Goal: Information Seeking & Learning: Learn about a topic

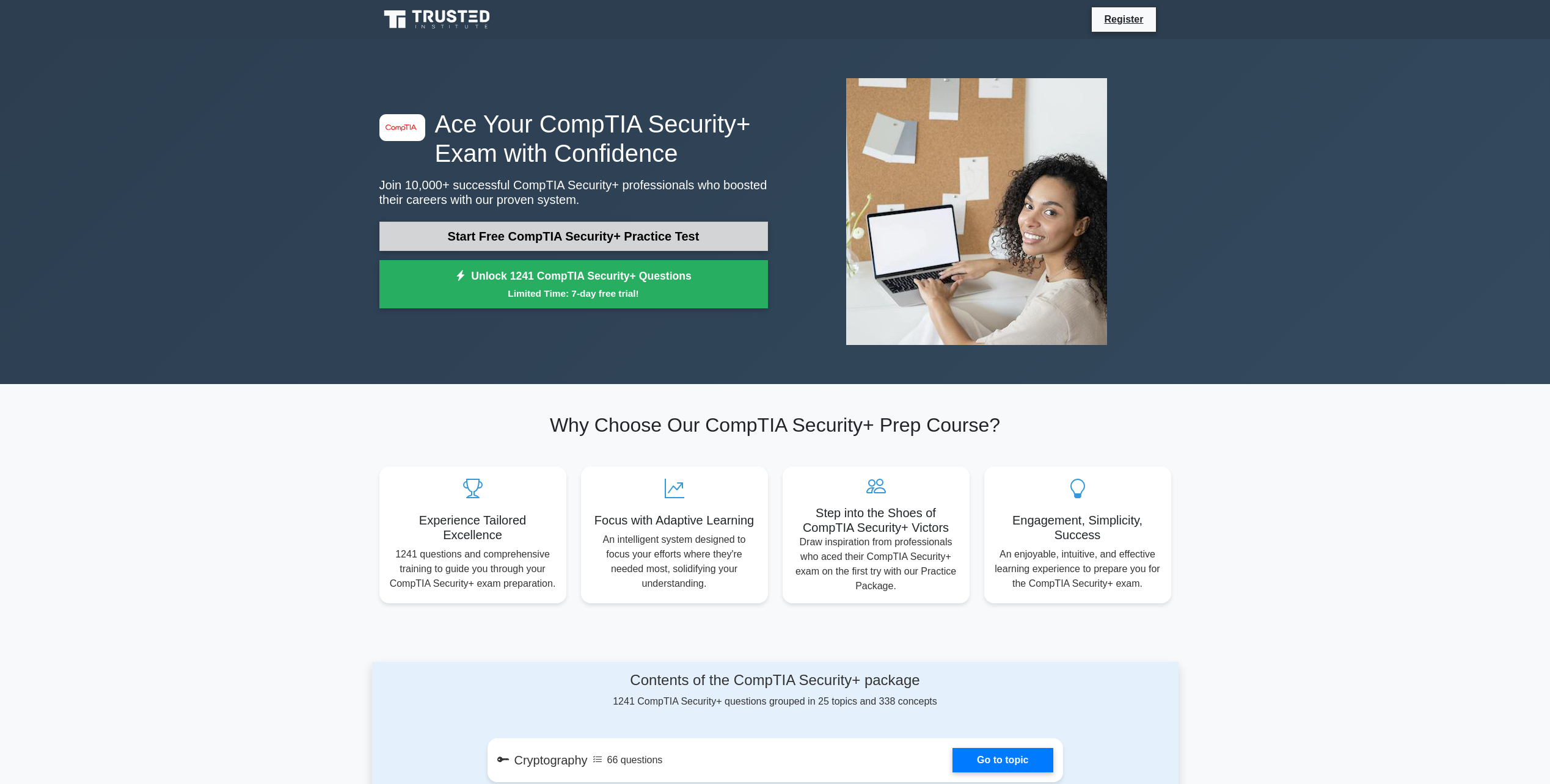
click at [563, 227] on link "Start Free CompTIA Security+ Practice Test" at bounding box center [573, 237] width 389 height 29
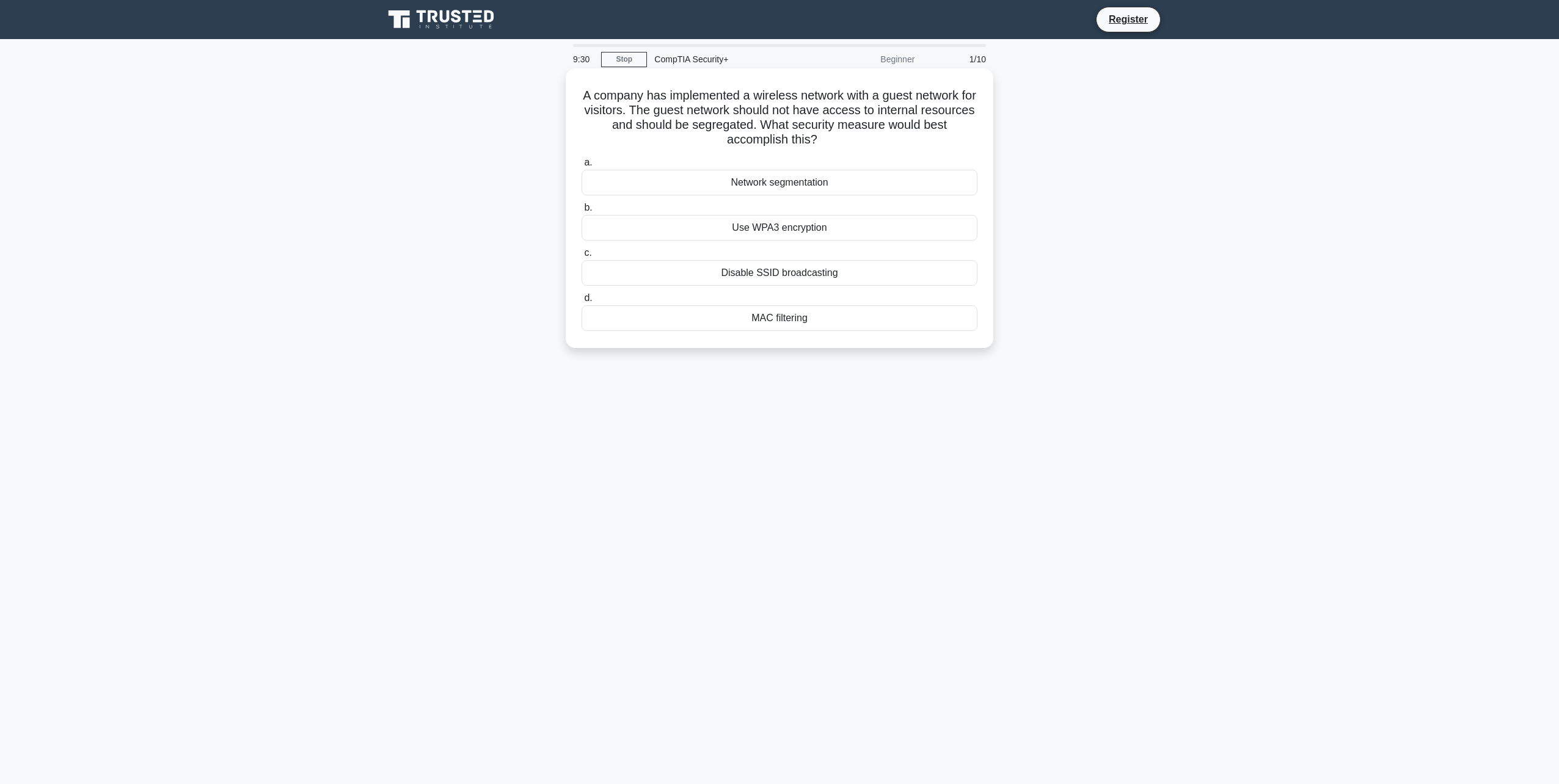
click at [875, 181] on div "Network segmentation" at bounding box center [780, 182] width 396 height 26
click at [582, 166] on input "a. Network segmentation" at bounding box center [582, 163] width 0 height 8
click at [846, 320] on div "Data tokenization" at bounding box center [780, 318] width 396 height 26
click at [582, 302] on input "d. Data tokenization" at bounding box center [582, 299] width 0 height 8
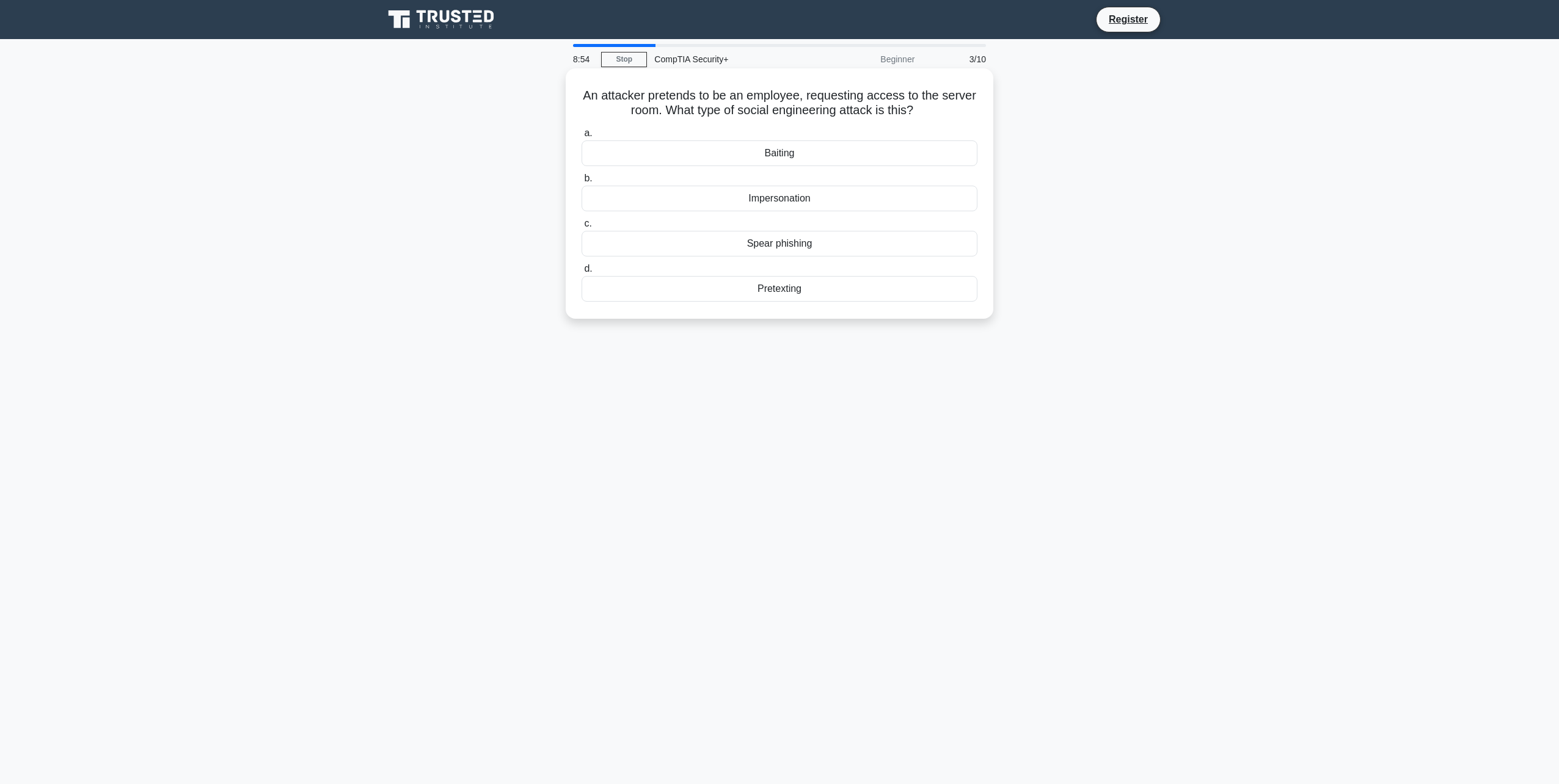
click at [822, 199] on div "Impersonation" at bounding box center [780, 199] width 396 height 26
click at [582, 182] on input "b. Impersonation" at bounding box center [582, 178] width 0 height 8
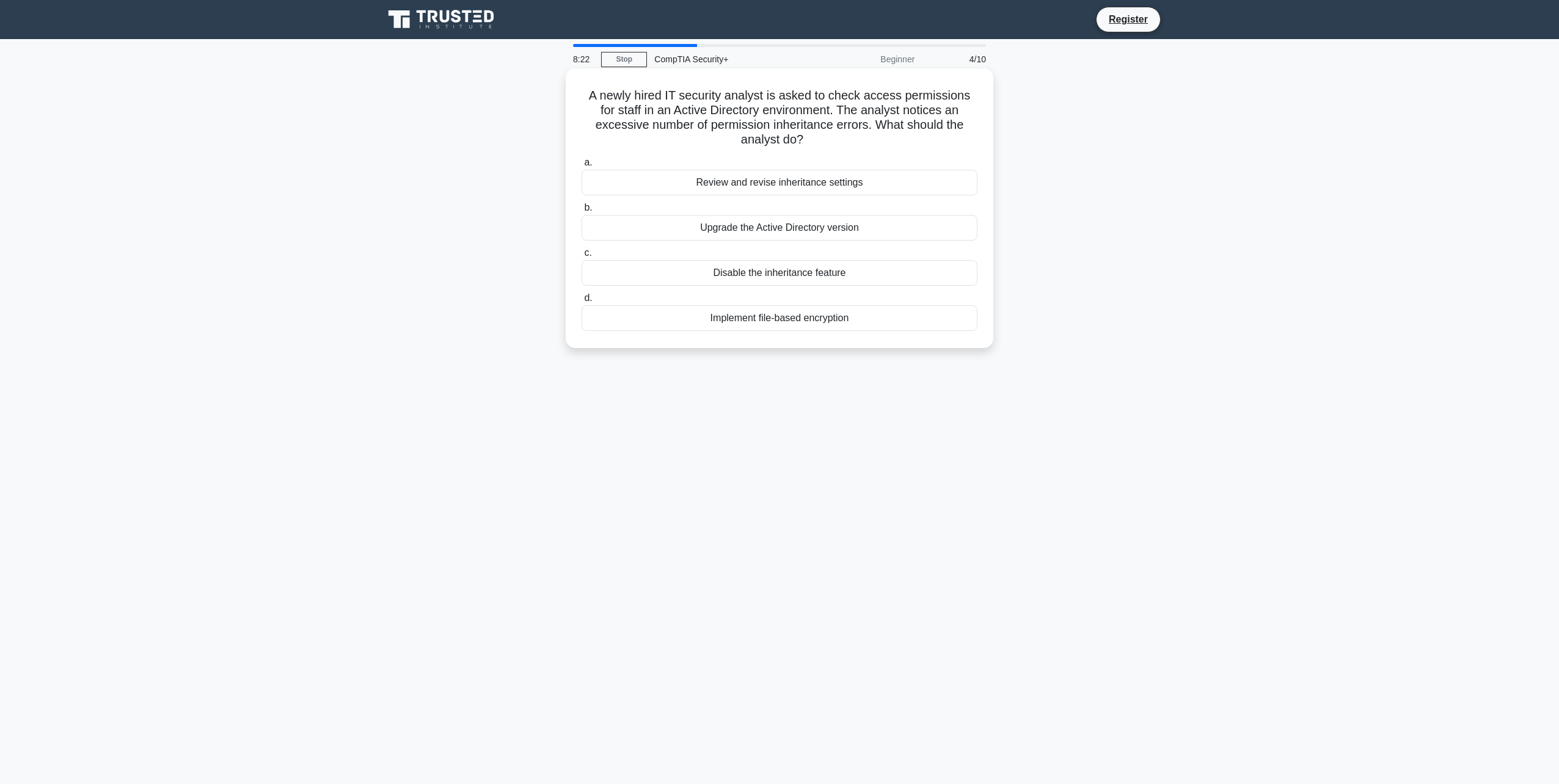
click at [831, 178] on div "Review and revise inheritance settings" at bounding box center [780, 182] width 396 height 26
click at [582, 166] on input "a. Review and revise inheritance settings" at bounding box center [582, 163] width 0 height 8
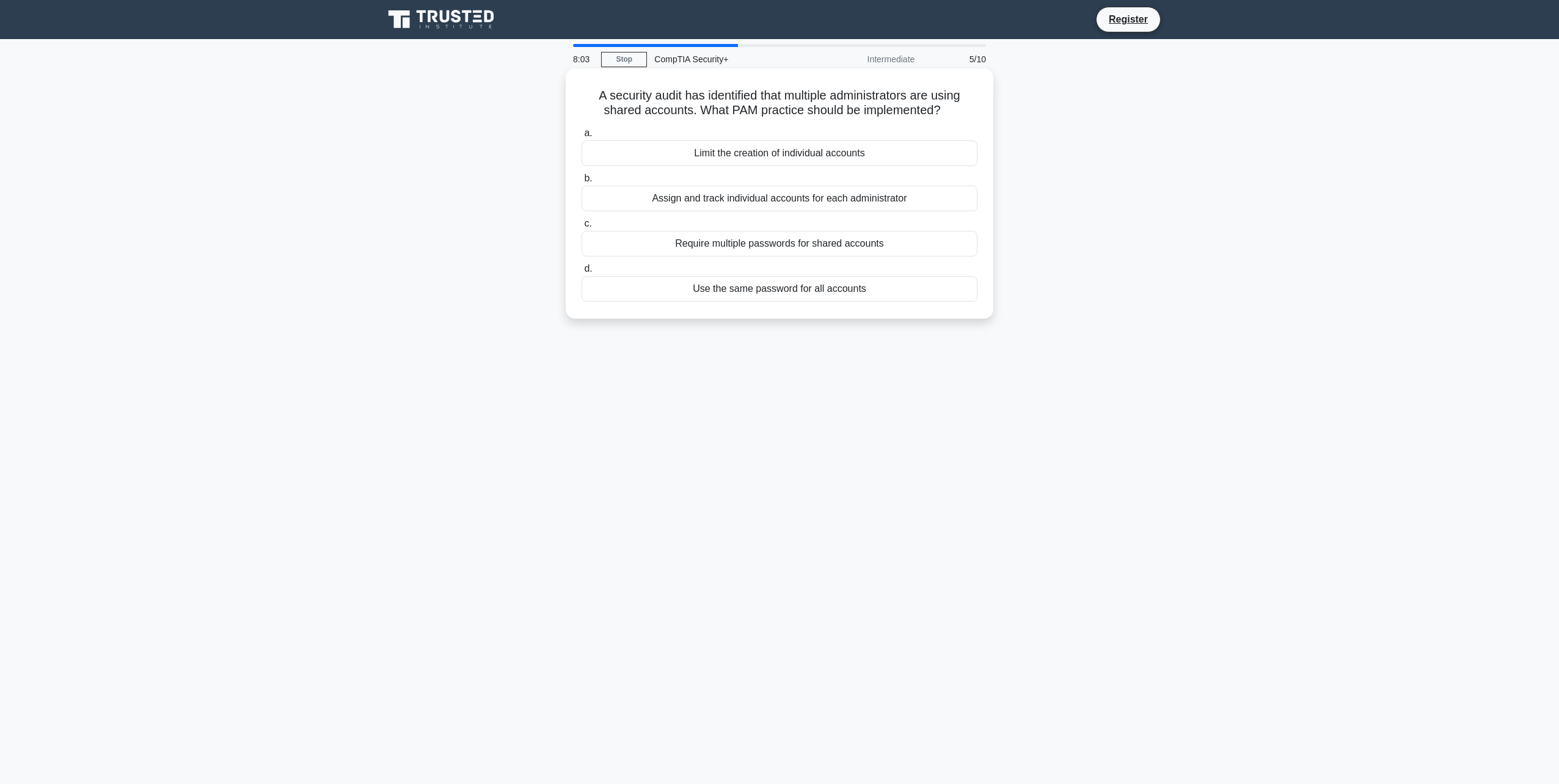
click at [822, 198] on div "Assign and track individual accounts for each administrator" at bounding box center [780, 199] width 396 height 26
click at [582, 182] on input "b. Assign and track individual accounts for each administrator" at bounding box center [582, 178] width 0 height 8
click at [889, 157] on div "Conduct a risk assessment" at bounding box center [780, 153] width 396 height 26
click at [582, 137] on input "a. Conduct a risk assessment" at bounding box center [582, 133] width 0 height 8
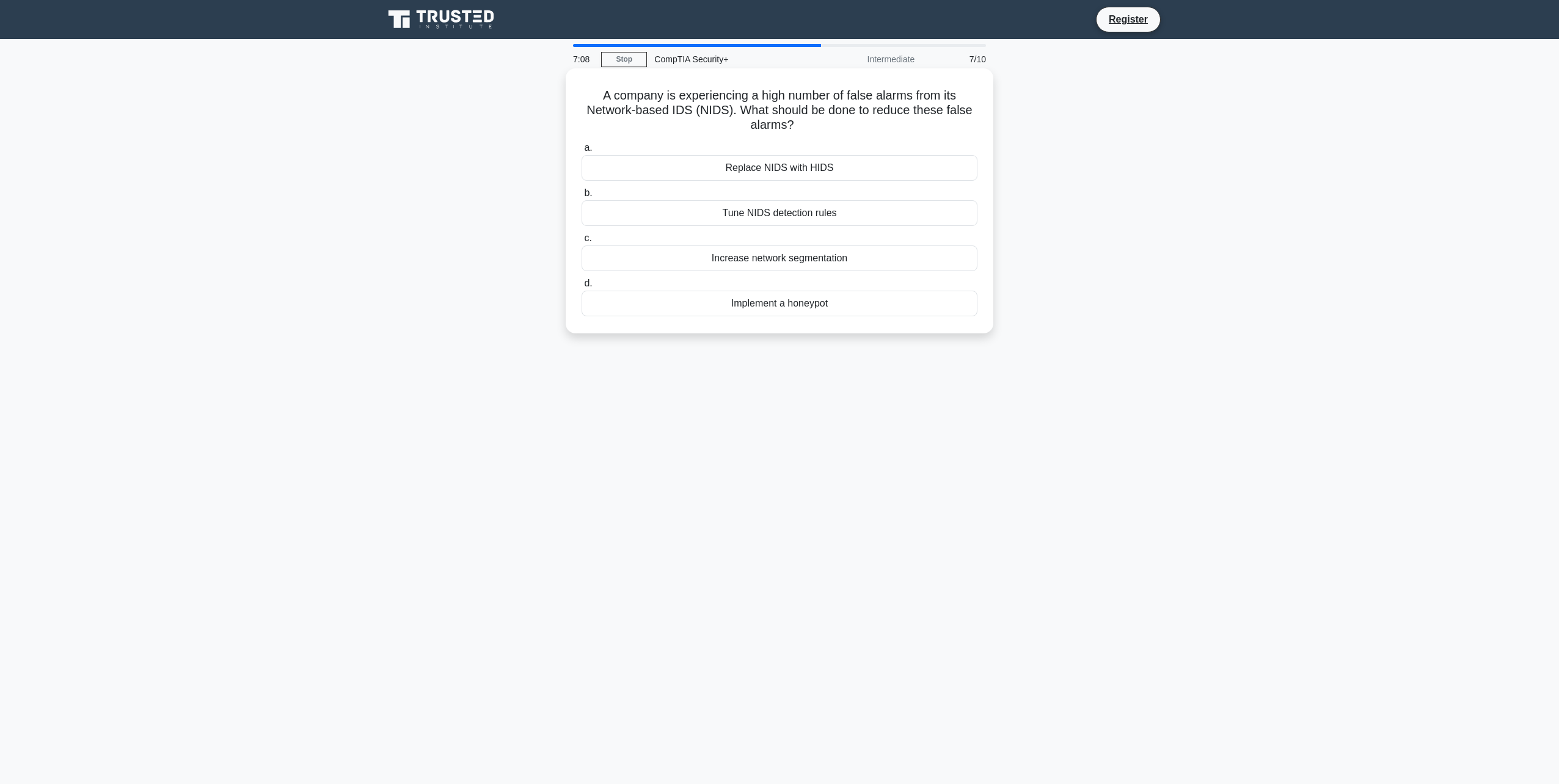
click at [880, 213] on div "Tune NIDS detection rules" at bounding box center [780, 213] width 396 height 26
click at [582, 197] on input "b. Tune NIDS detection rules" at bounding box center [582, 193] width 0 height 8
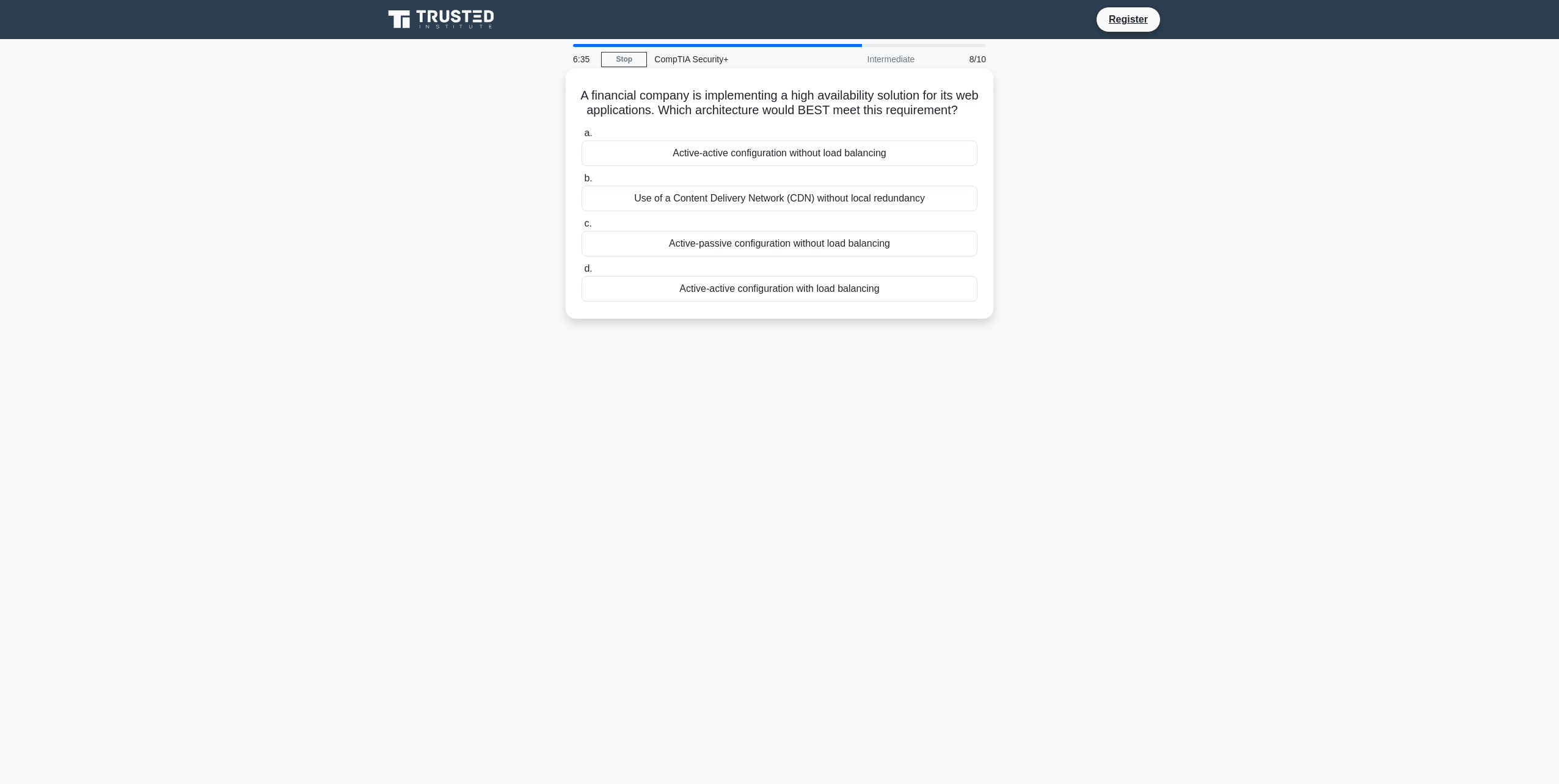
click at [809, 299] on div "Active-active configuration with load balancing" at bounding box center [780, 289] width 396 height 26
click at [582, 273] on input "d. Active-active configuration with load balancing" at bounding box center [582, 269] width 0 height 8
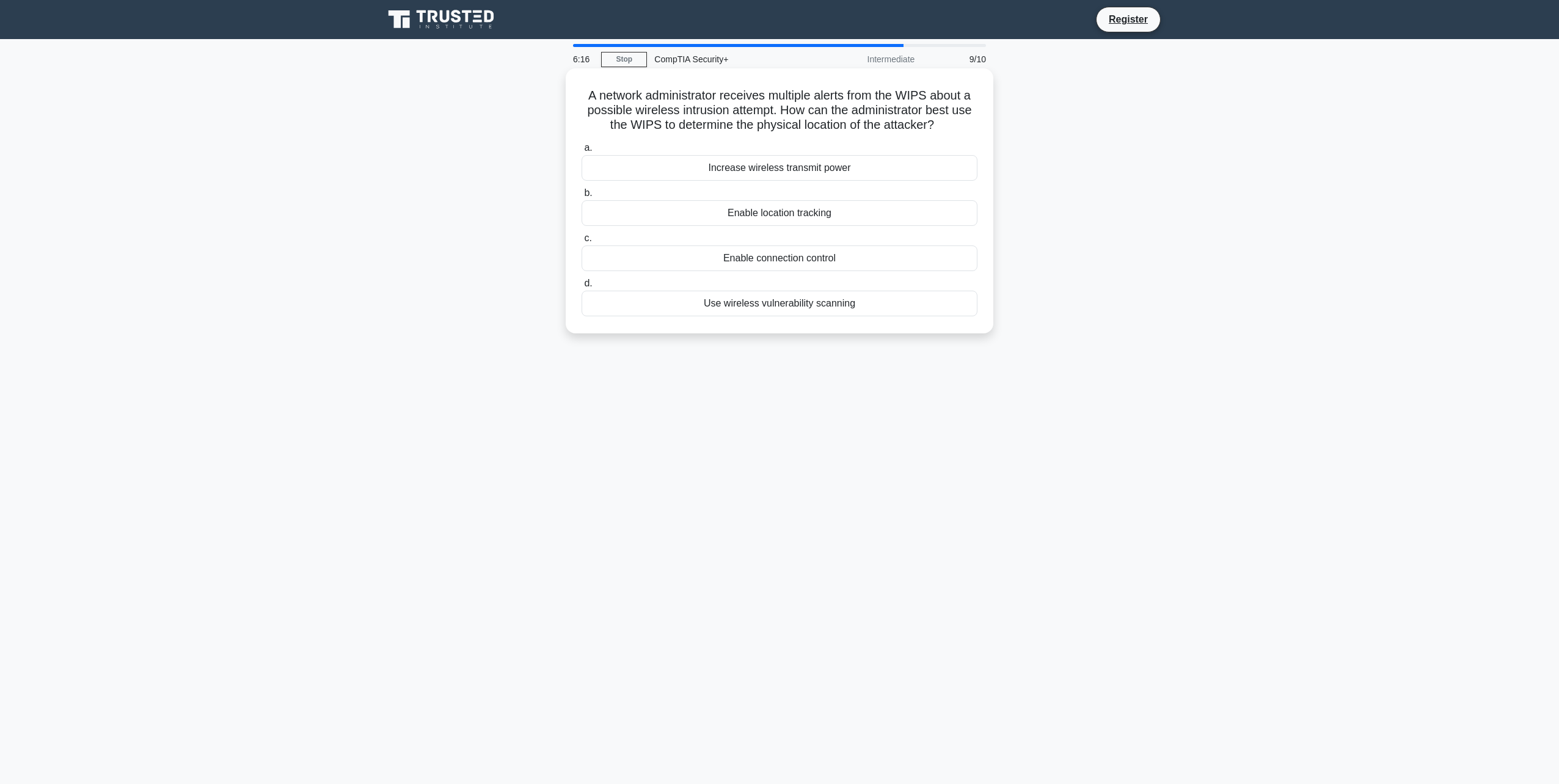
click at [859, 216] on div "Enable location tracking" at bounding box center [780, 213] width 396 height 26
click at [582, 197] on input "b. Enable location tracking" at bounding box center [582, 193] width 0 height 8
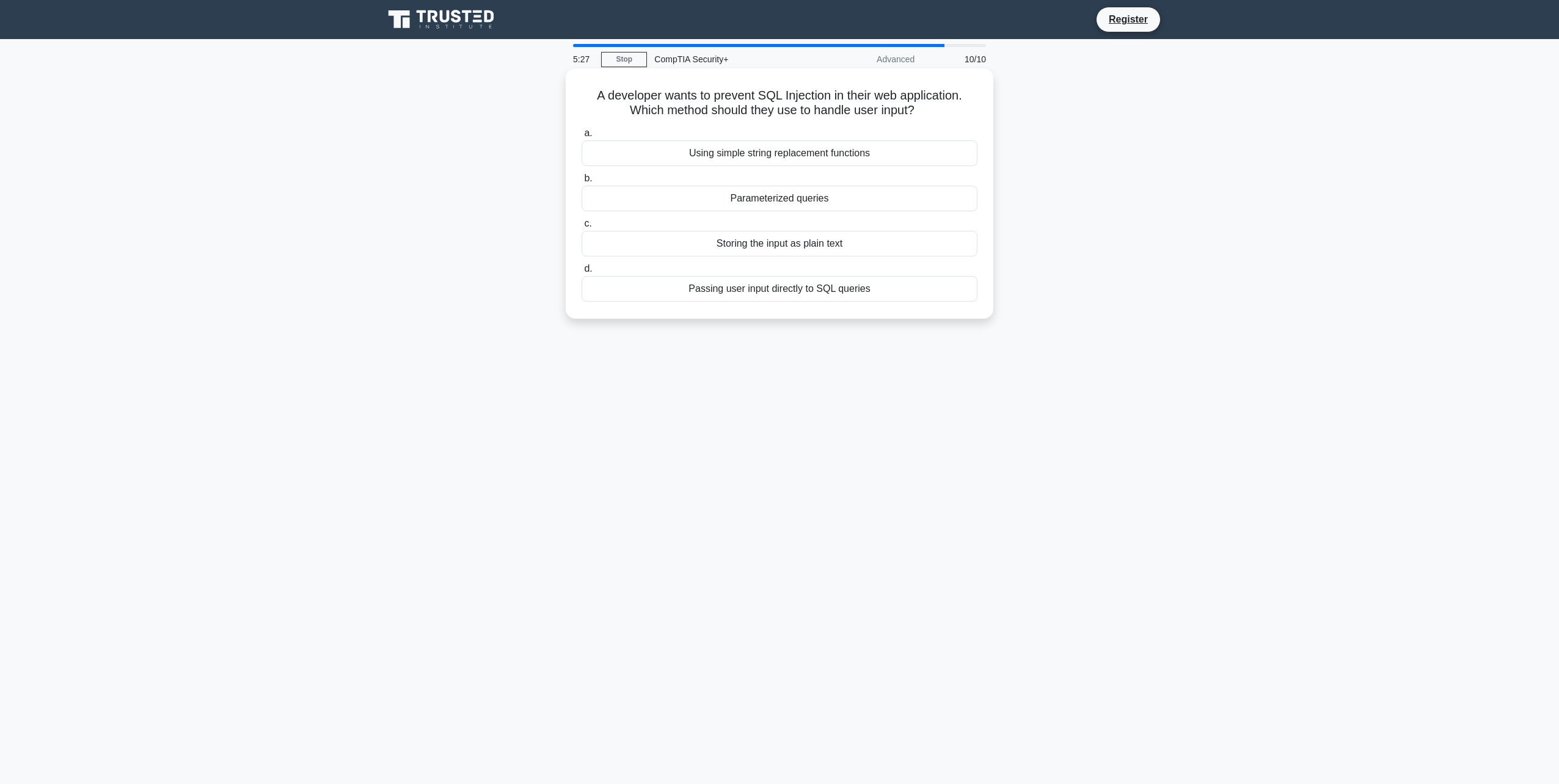
click at [794, 154] on div "Using simple string replacement functions" at bounding box center [780, 153] width 396 height 26
click at [582, 137] on input "a. Using simple string replacement functions" at bounding box center [582, 133] width 0 height 8
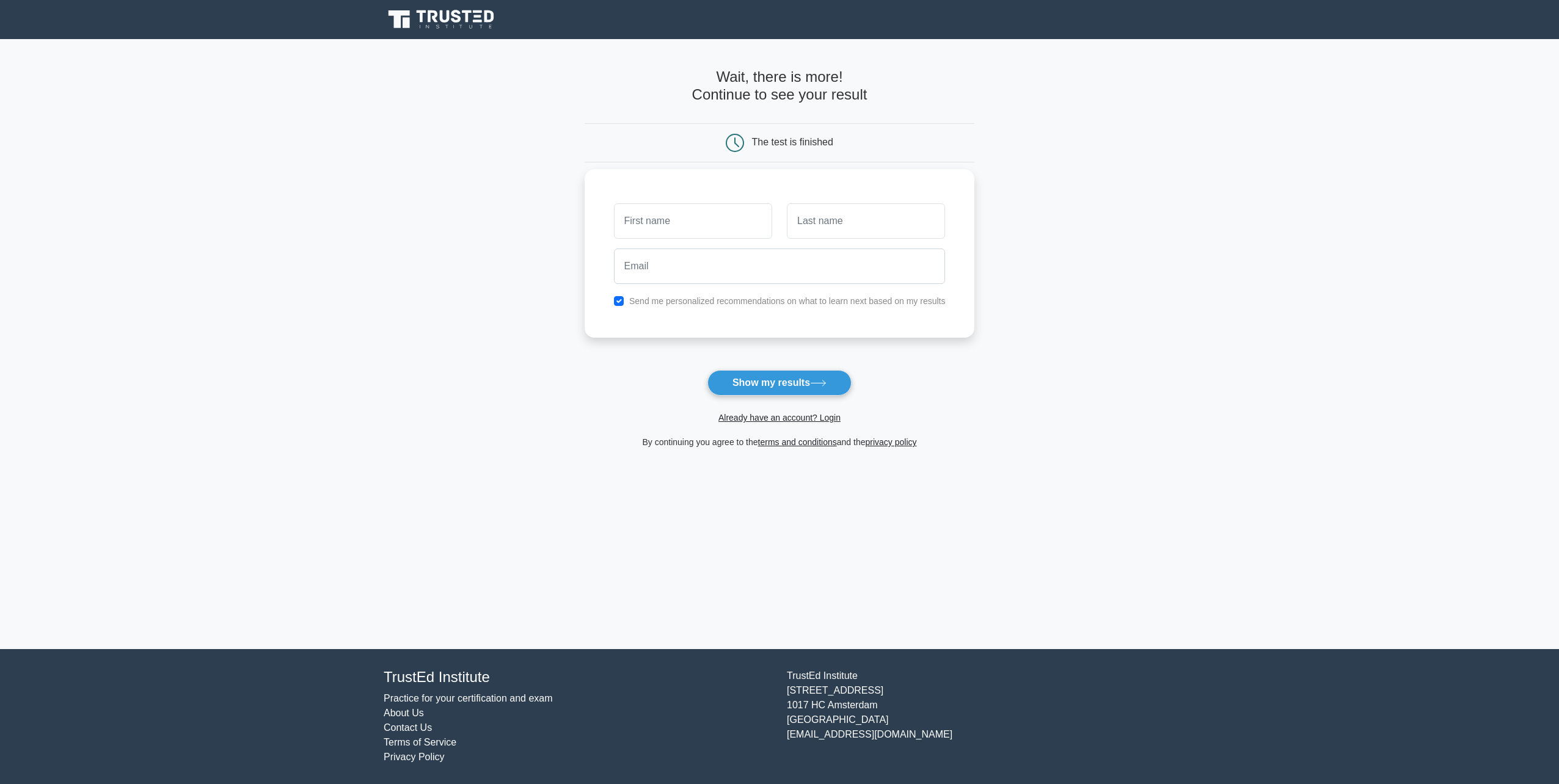
click at [733, 218] on input "text" at bounding box center [693, 221] width 158 height 36
type input "DAWIT"
click at [840, 234] on input "text" at bounding box center [866, 221] width 158 height 36
type input "GELAYE"
click at [714, 262] on input "email" at bounding box center [780, 266] width 332 height 36
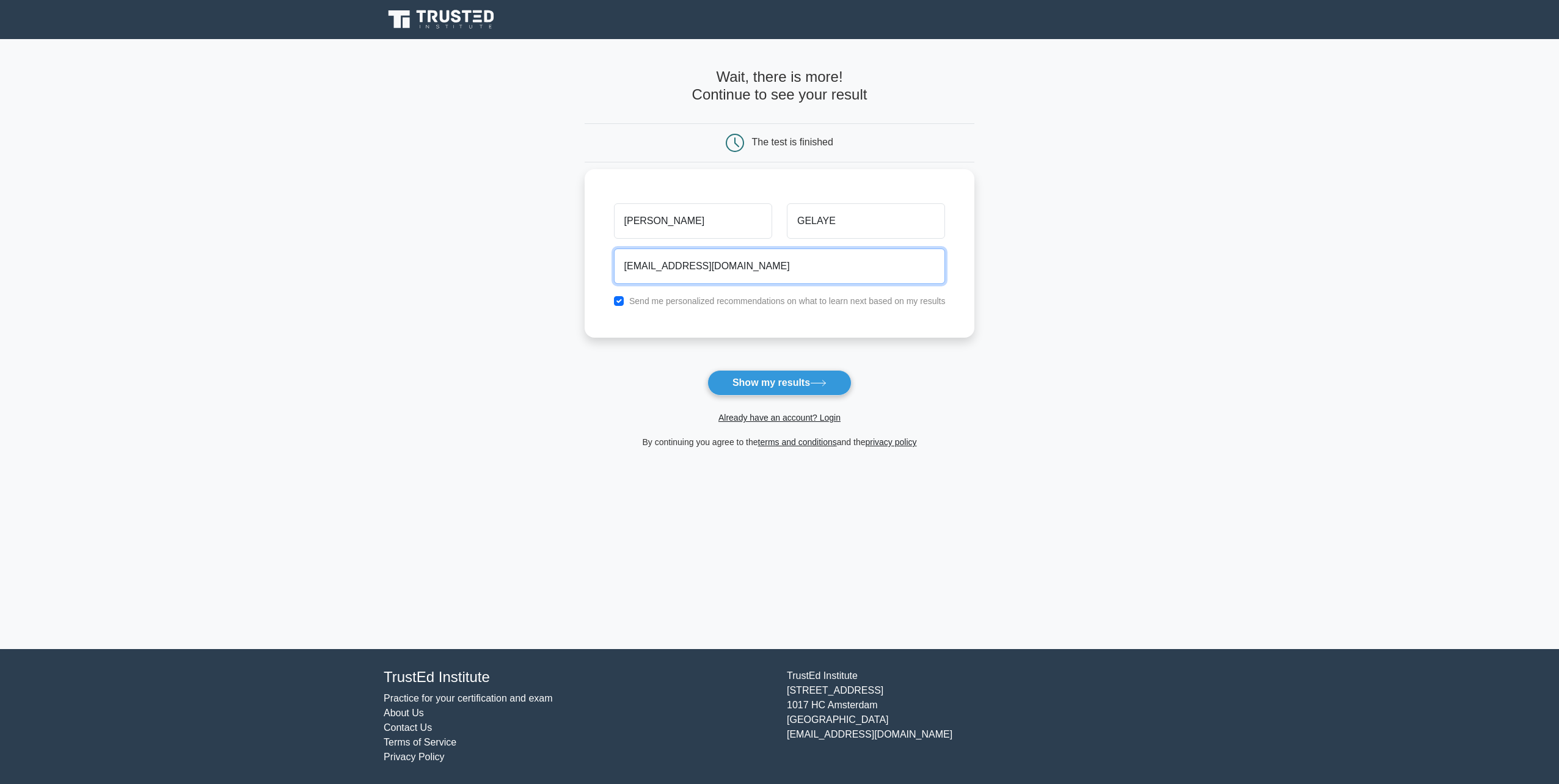
click at [663, 263] on input "DAWIT747@GMAIL.COM" at bounding box center [780, 266] width 332 height 36
type input "DAWIT77@GMAIL.COM"
click at [806, 379] on button "Show my results" at bounding box center [780, 383] width 144 height 26
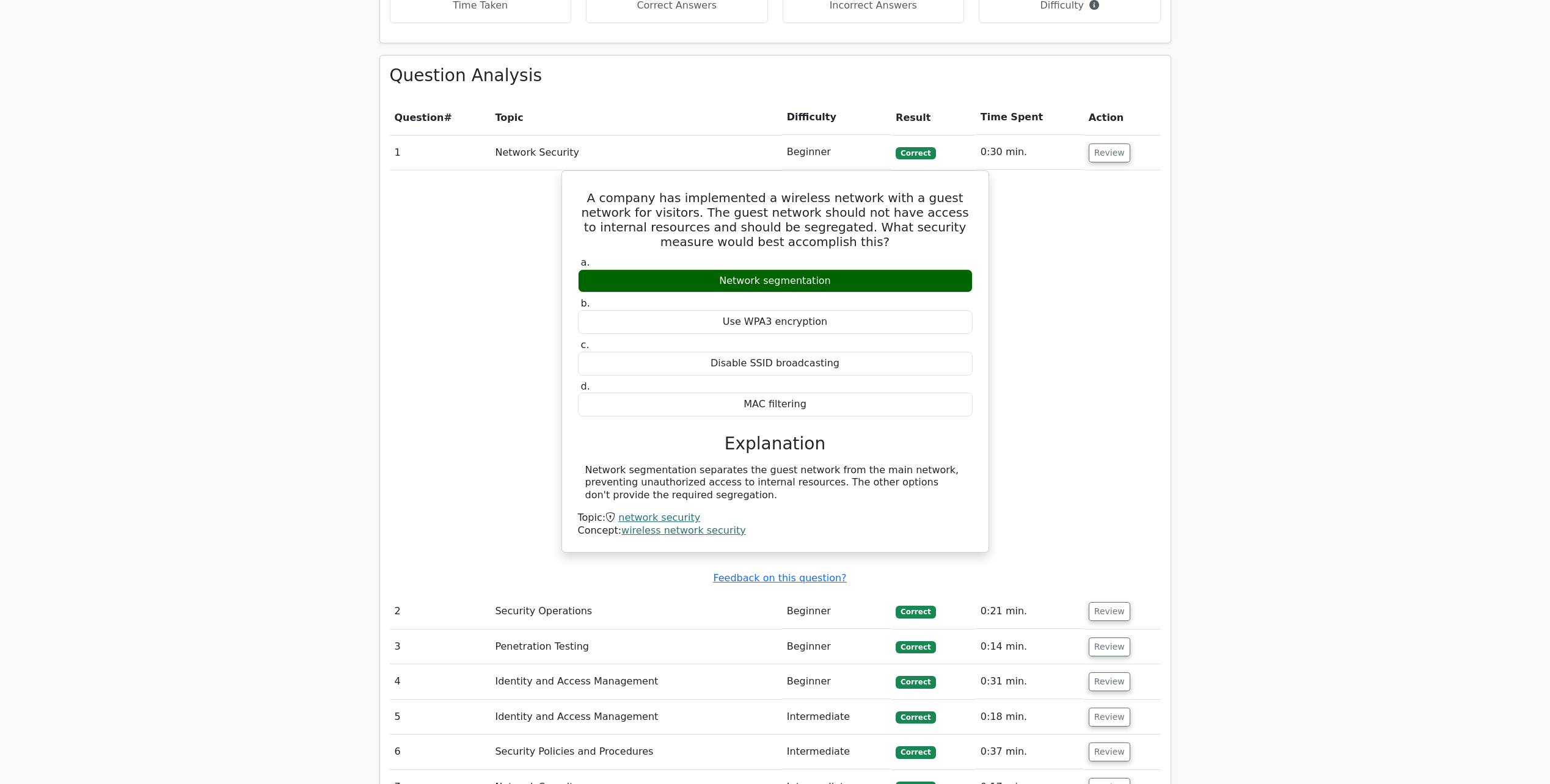
scroll to position [1099, 0]
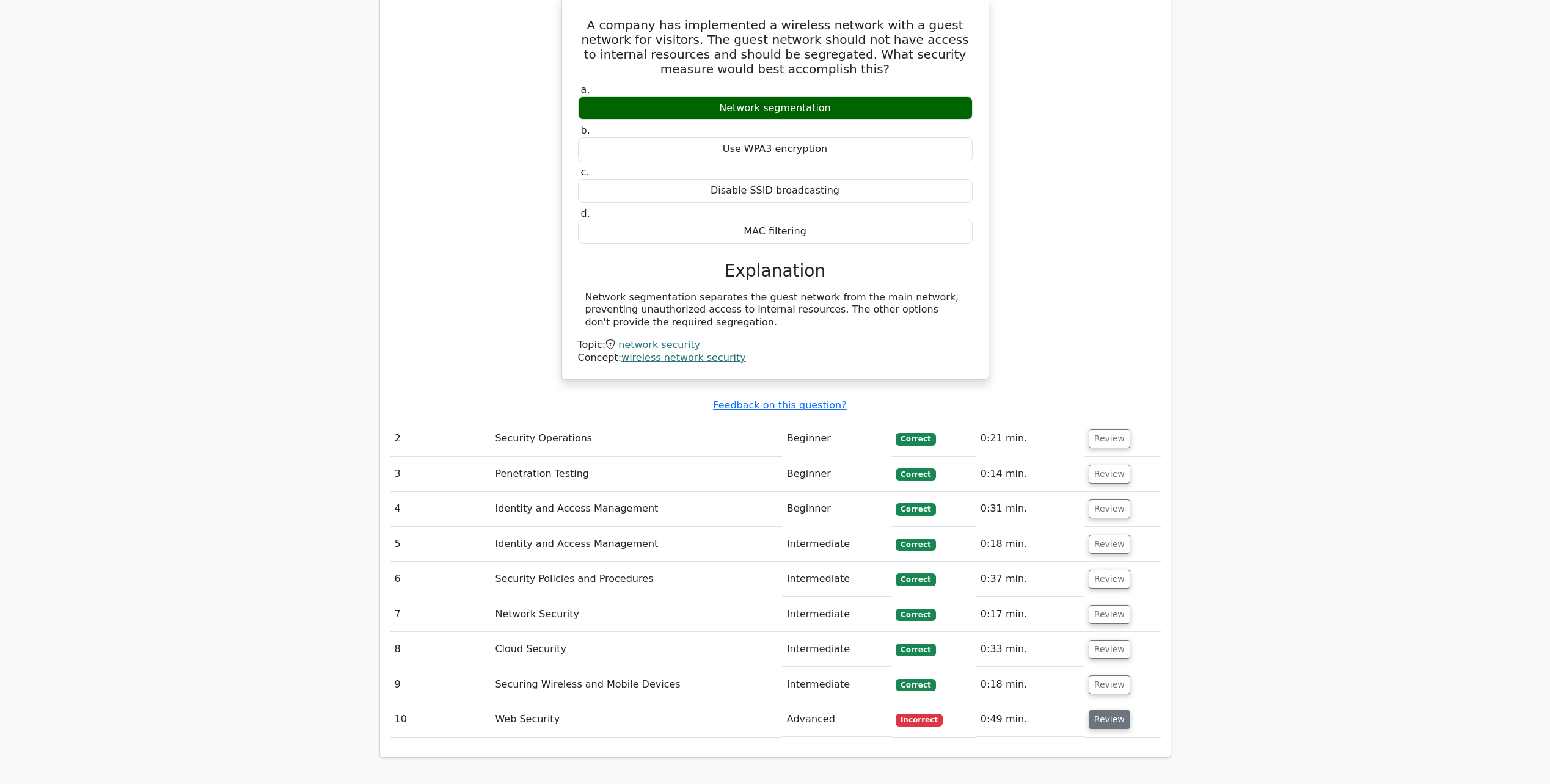
click at [1098, 711] on button "Review" at bounding box center [1109, 719] width 41 height 19
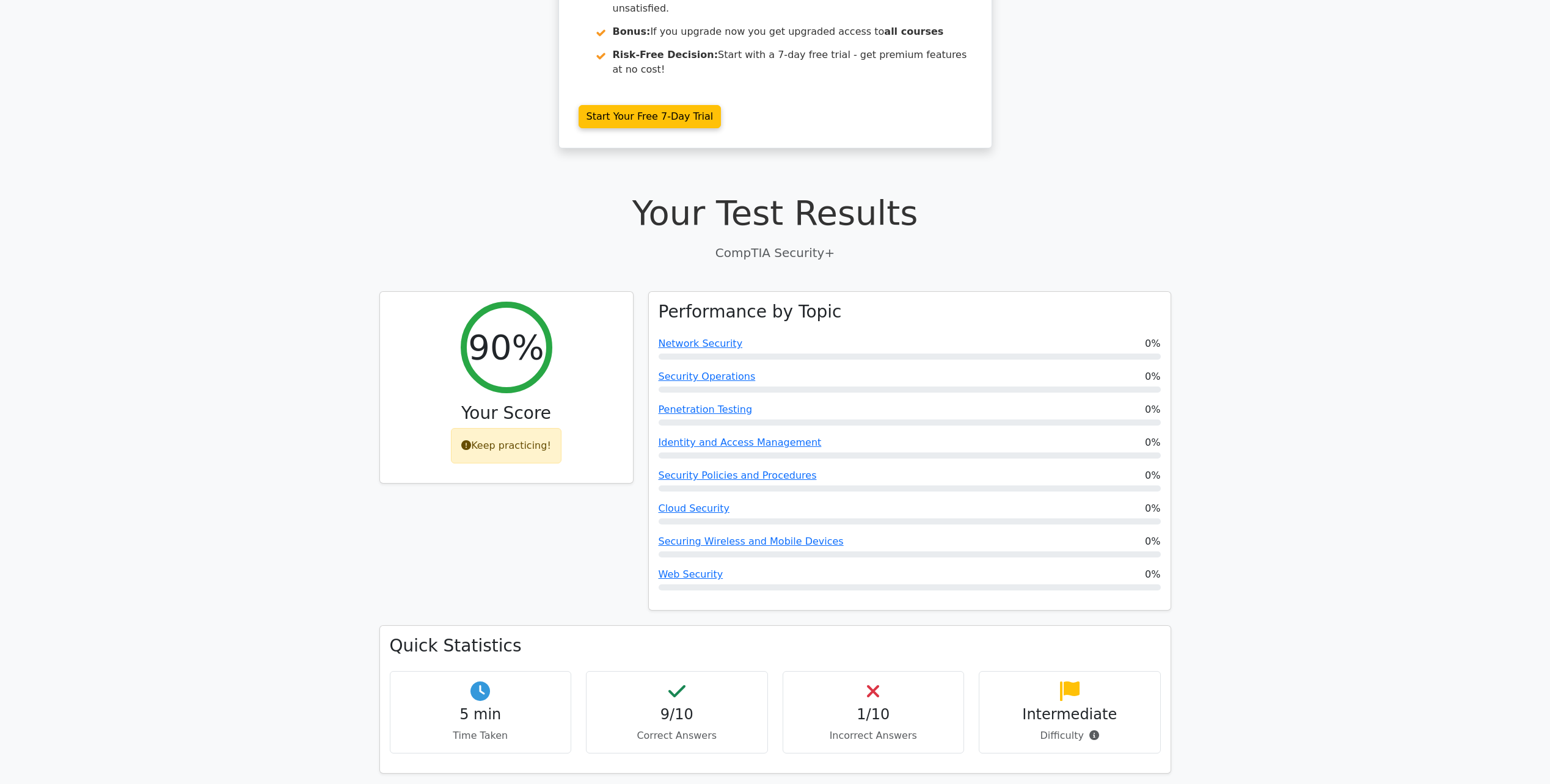
scroll to position [122, 0]
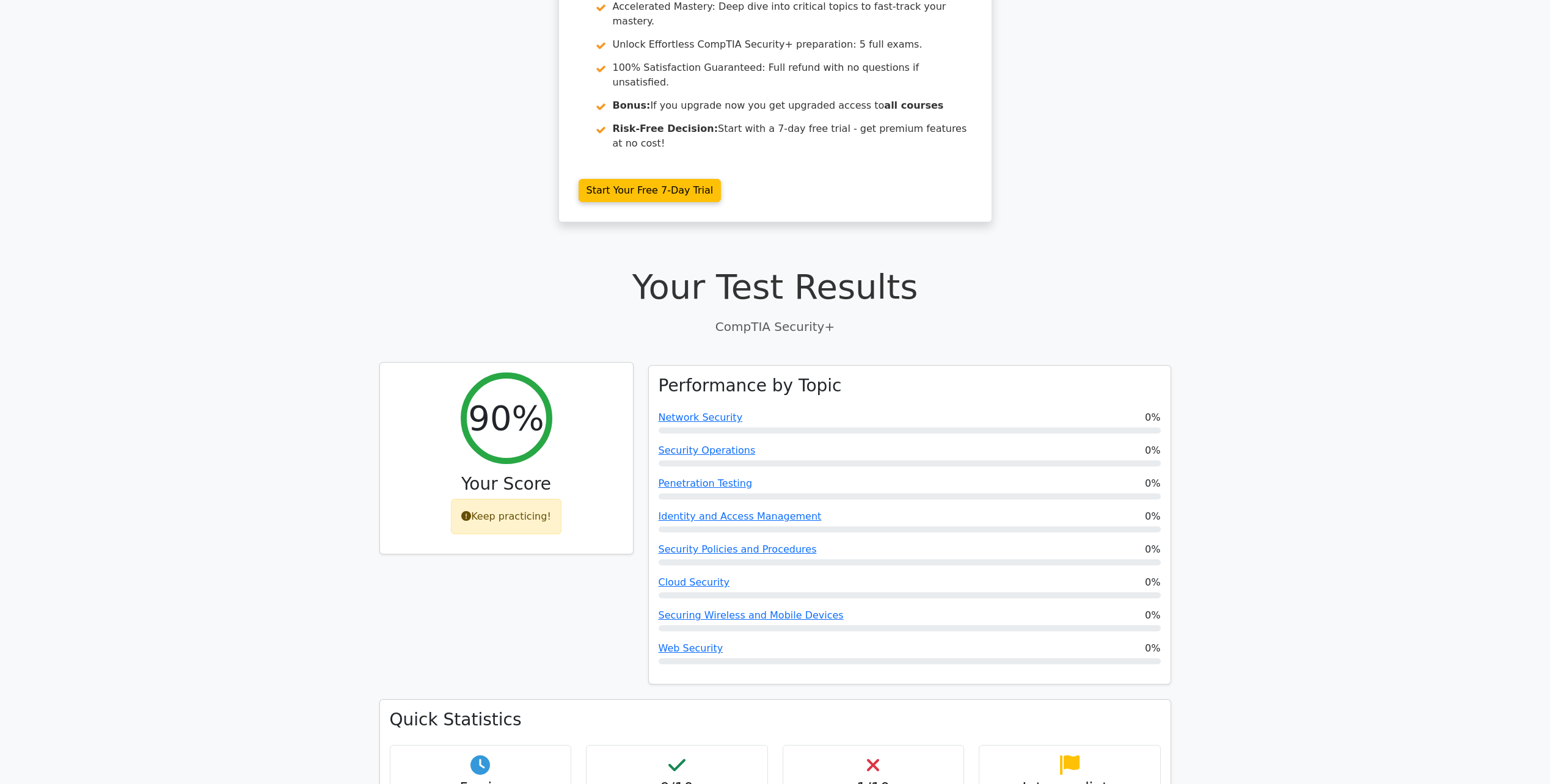
click at [525, 499] on div "Keep practicing!" at bounding box center [506, 517] width 111 height 36
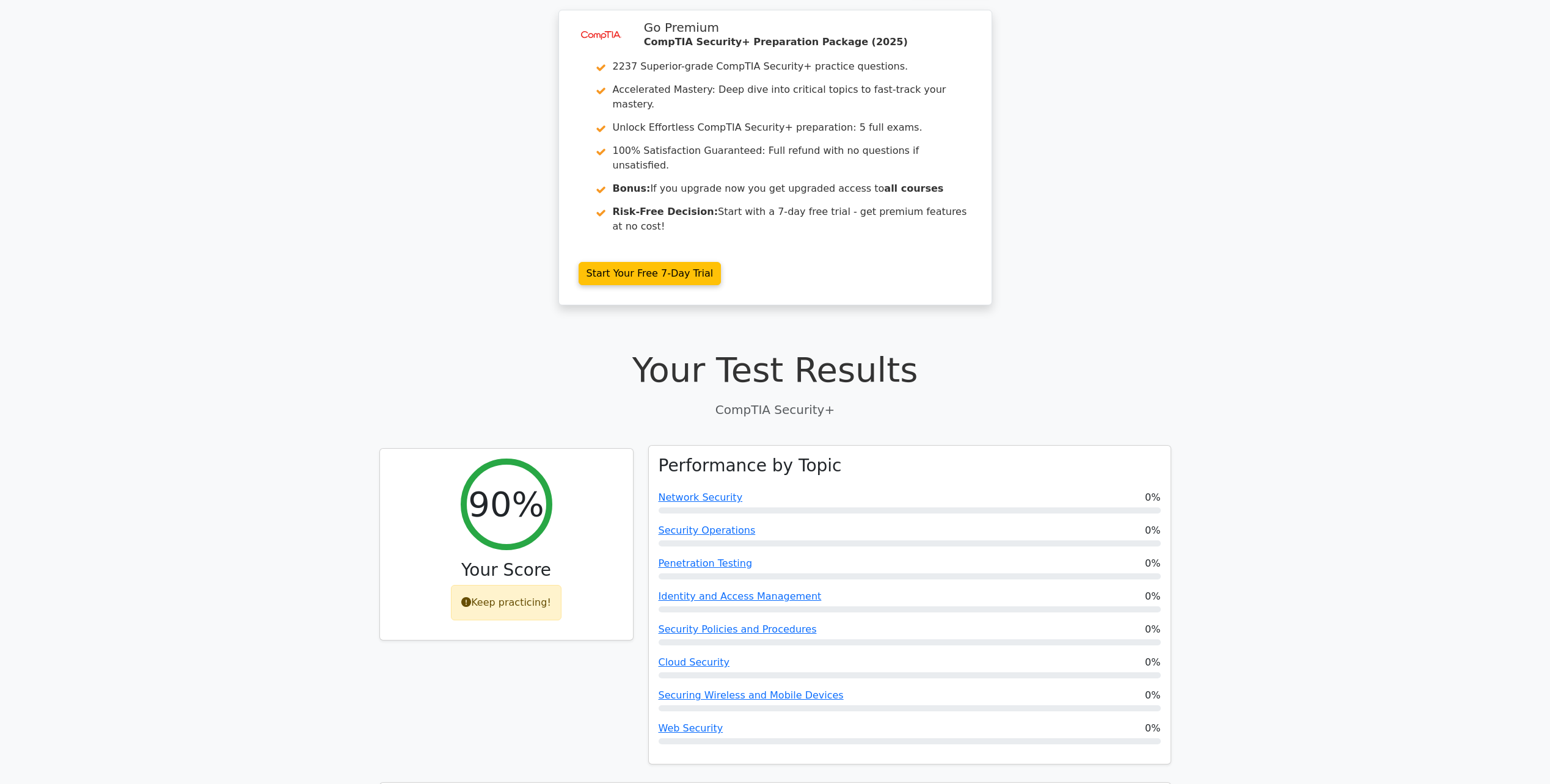
scroll to position [61, 0]
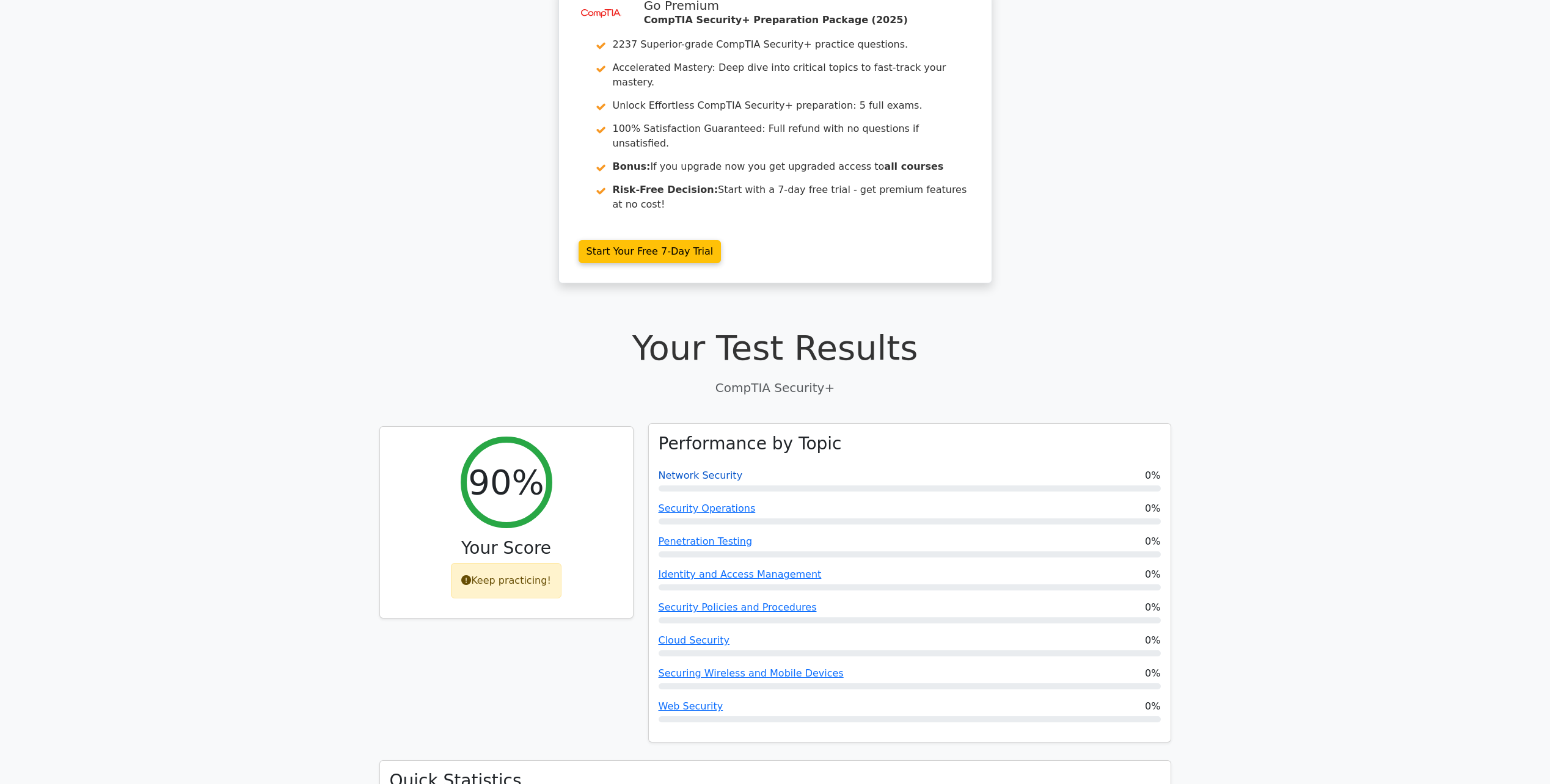
click at [693, 470] on link "Network Security" at bounding box center [700, 476] width 84 height 11
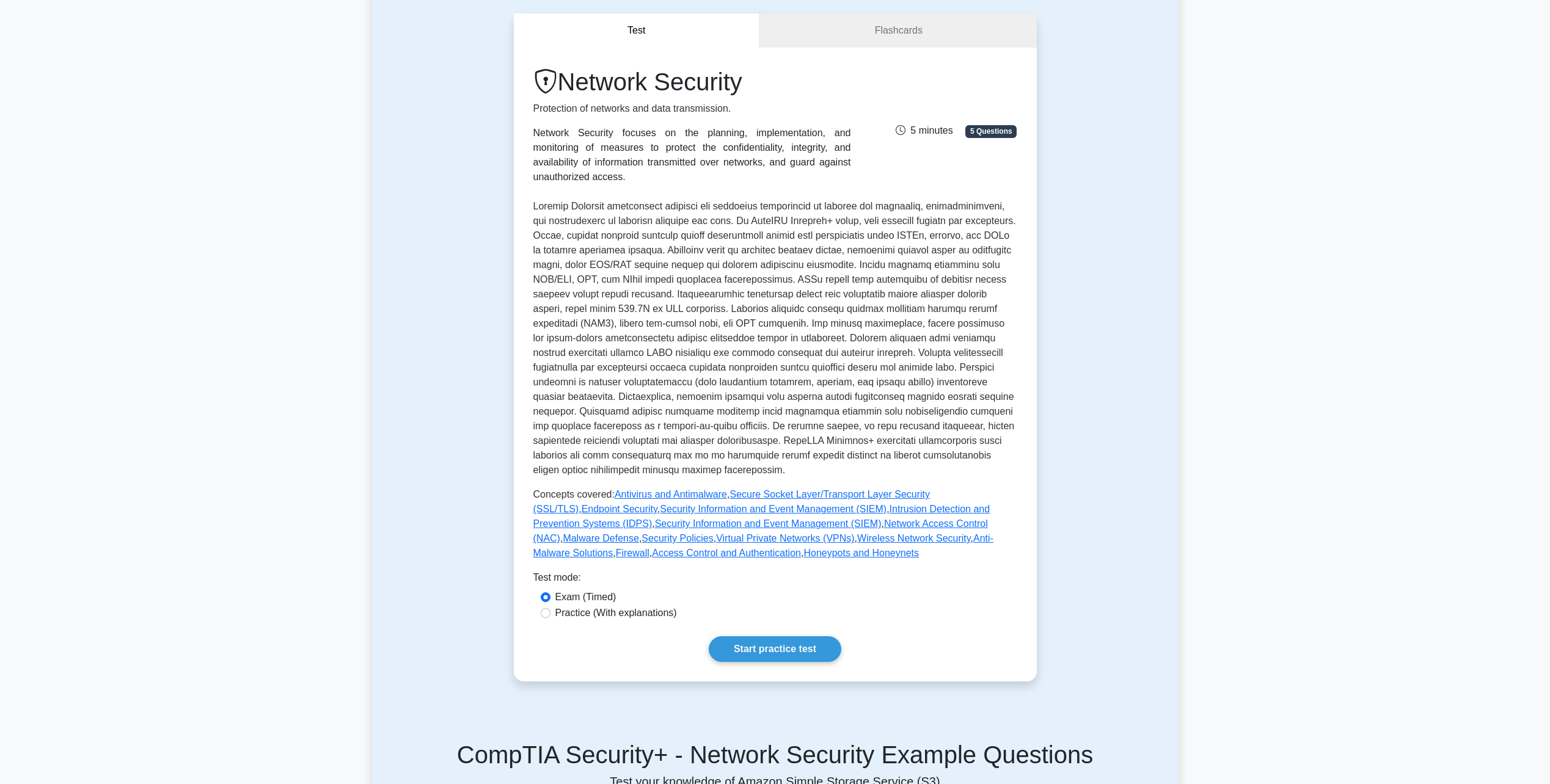
scroll to position [305, 0]
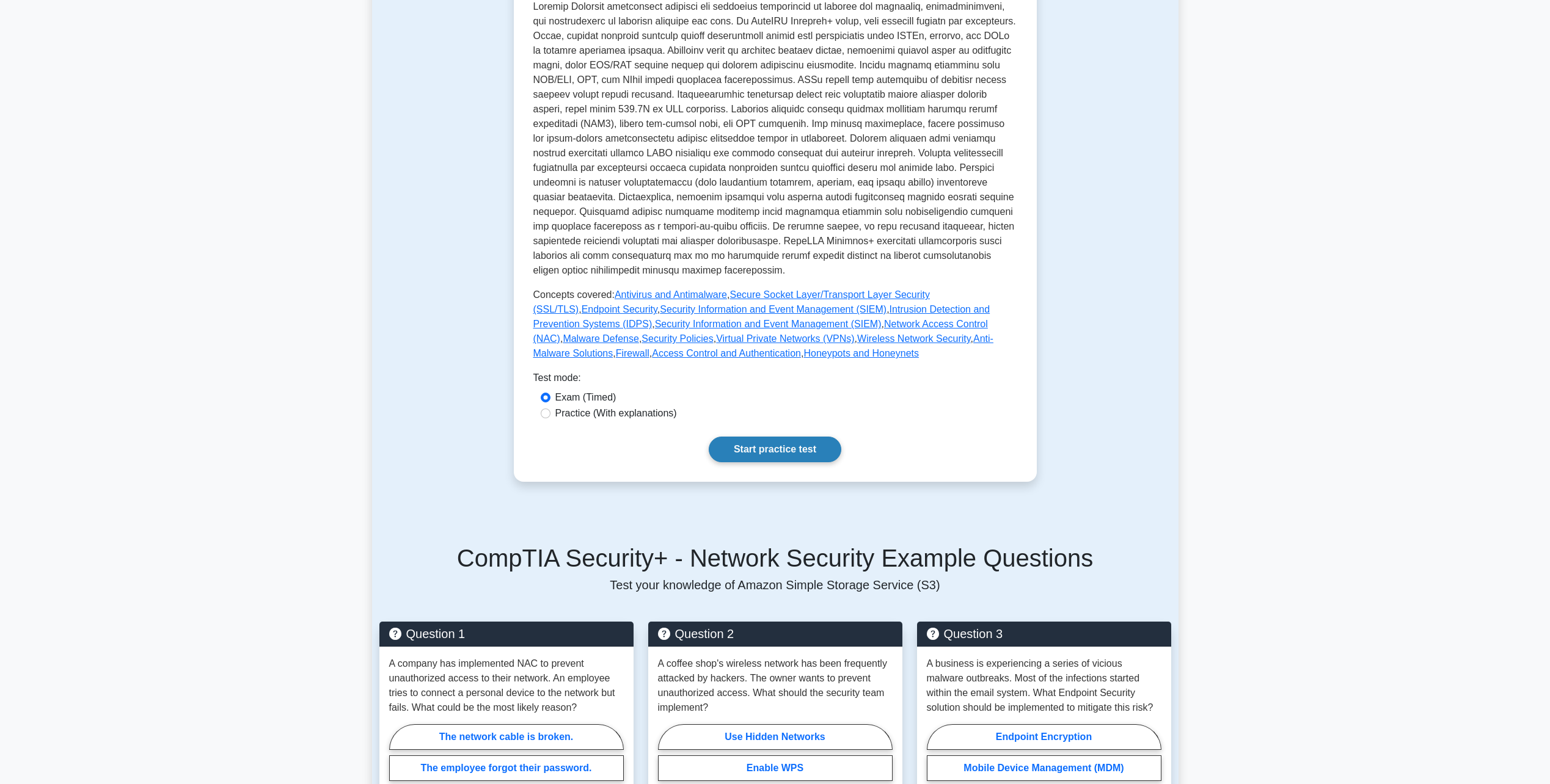
click at [796, 455] on link "Start practice test" at bounding box center [775, 450] width 132 height 26
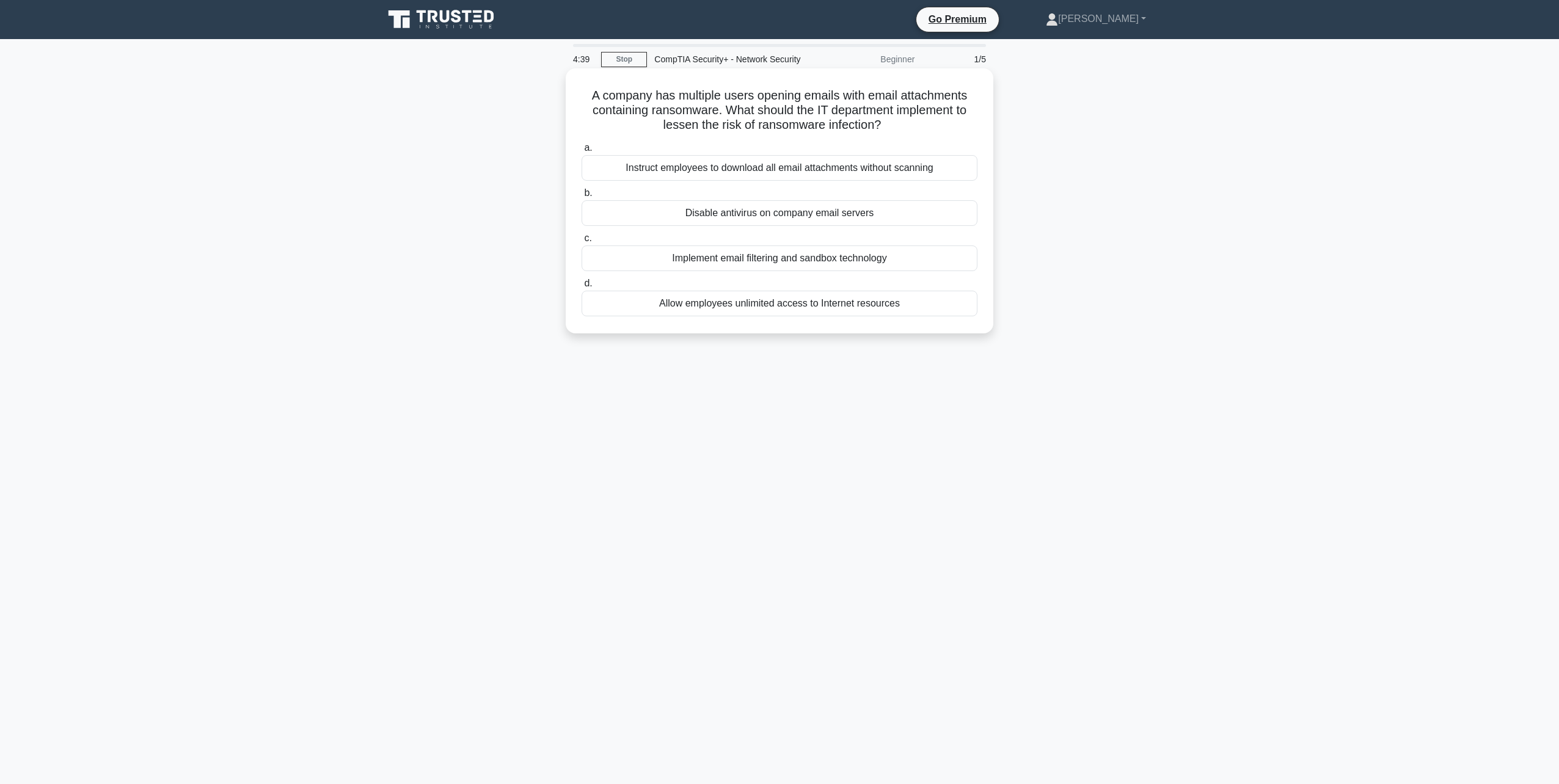
click at [775, 262] on div "Implement email filtering and sandbox technology" at bounding box center [780, 258] width 396 height 26
click at [582, 242] on input "c. Implement email filtering and sandbox technology" at bounding box center [582, 238] width 0 height 8
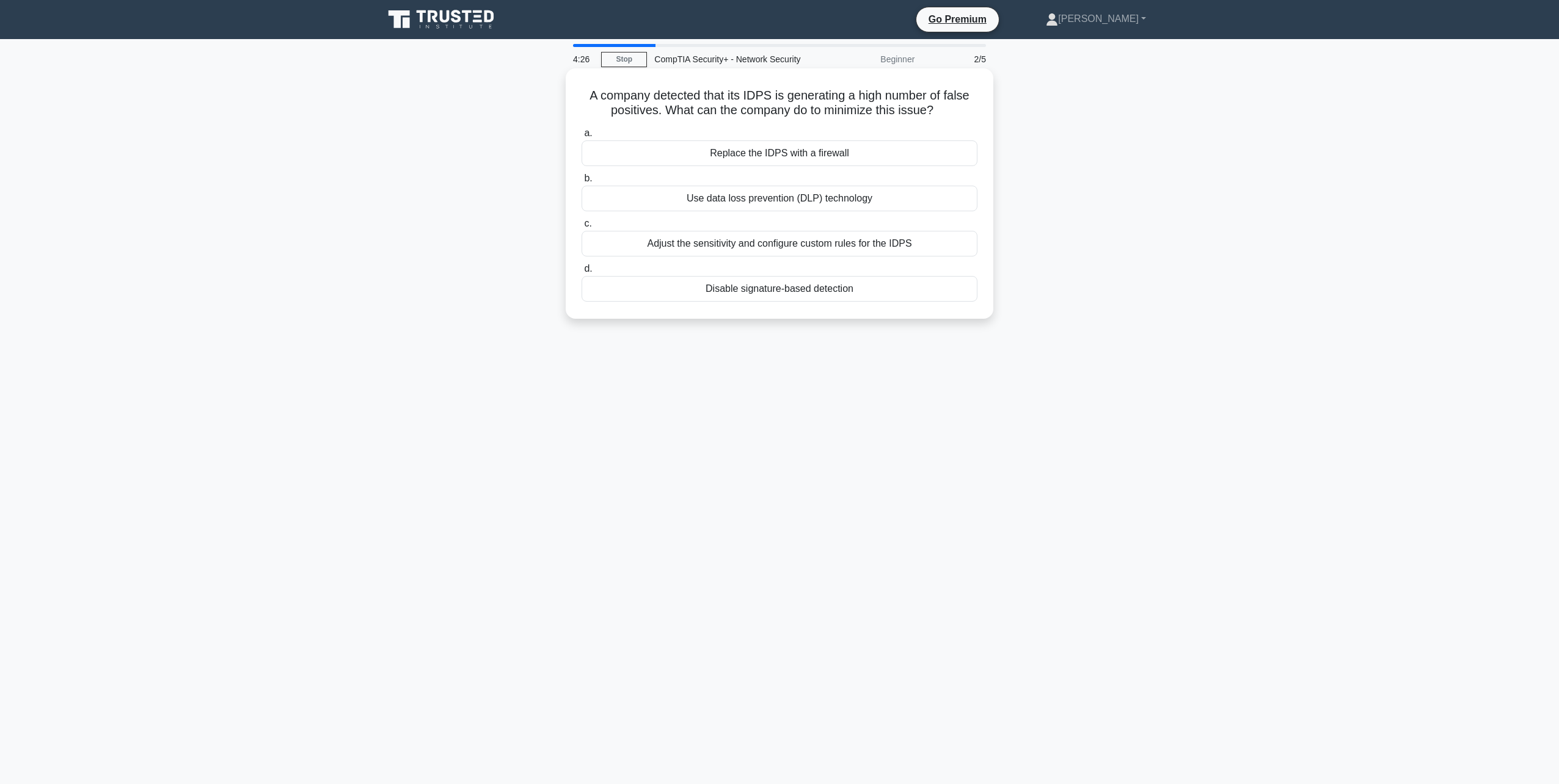
click at [784, 246] on div "Adjust the sensitivity and configure custom rules for the IDPS" at bounding box center [780, 244] width 396 height 26
click at [582, 228] on input "c. Adjust the sensitivity and configure custom rules for the IDPS" at bounding box center [582, 224] width 0 height 8
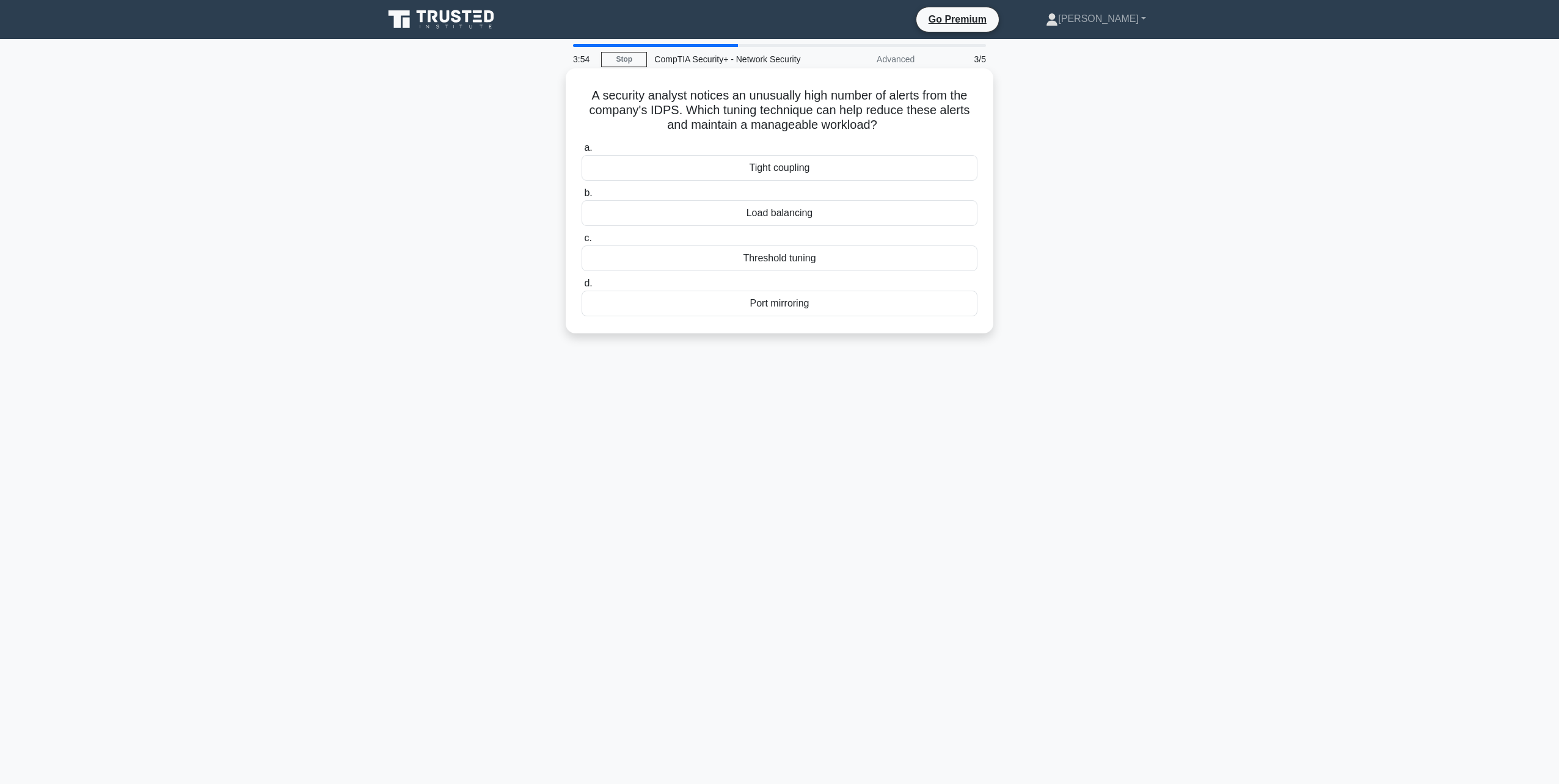
click at [851, 251] on div "Threshold tuning" at bounding box center [780, 258] width 396 height 26
click at [582, 242] on input "c. Threshold tuning" at bounding box center [582, 238] width 0 height 8
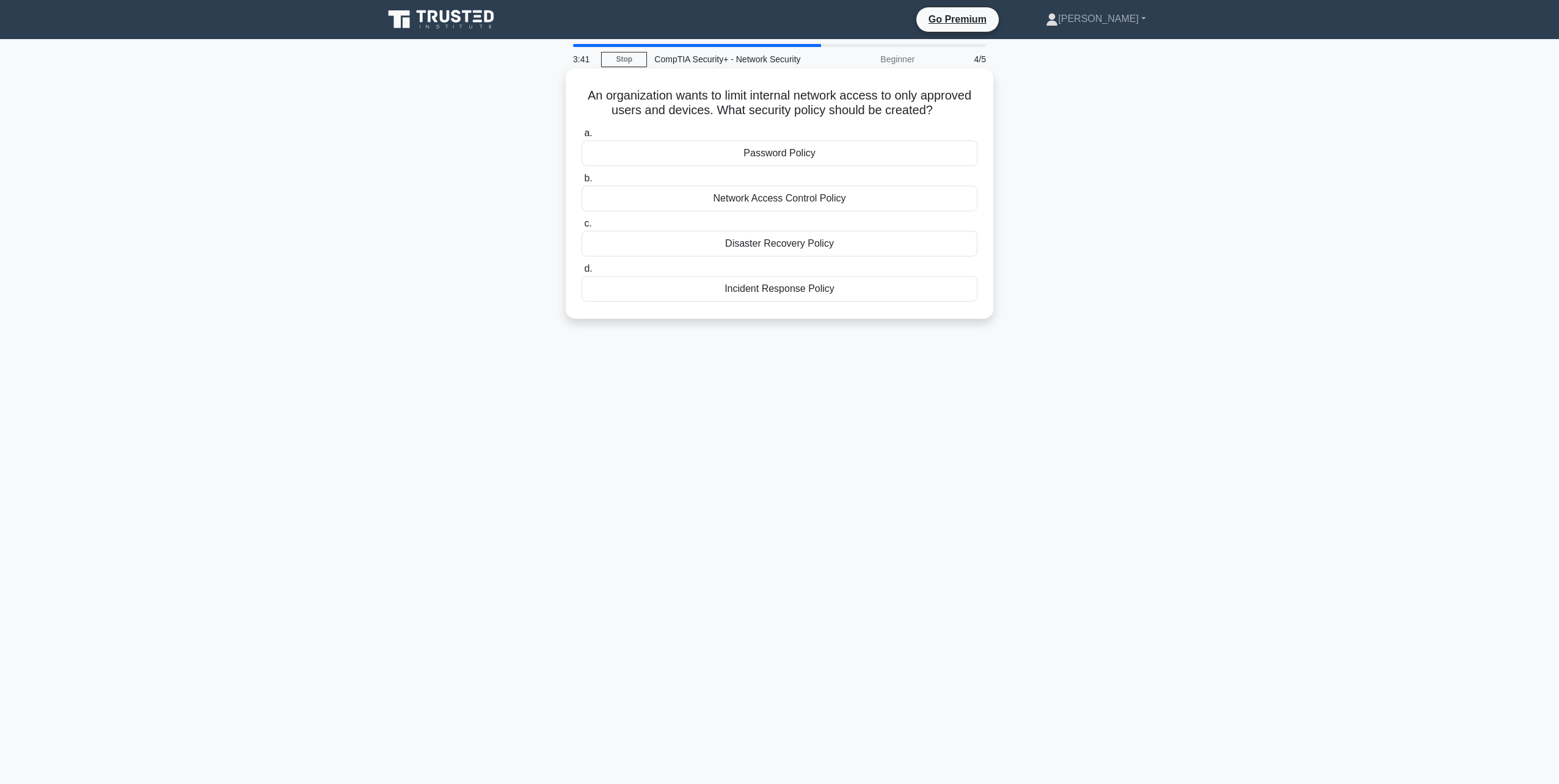
click at [873, 201] on div "Network Access Control Policy" at bounding box center [780, 199] width 396 height 26
click at [582, 182] on input "b. Network Access Control Policy" at bounding box center [582, 178] width 0 height 8
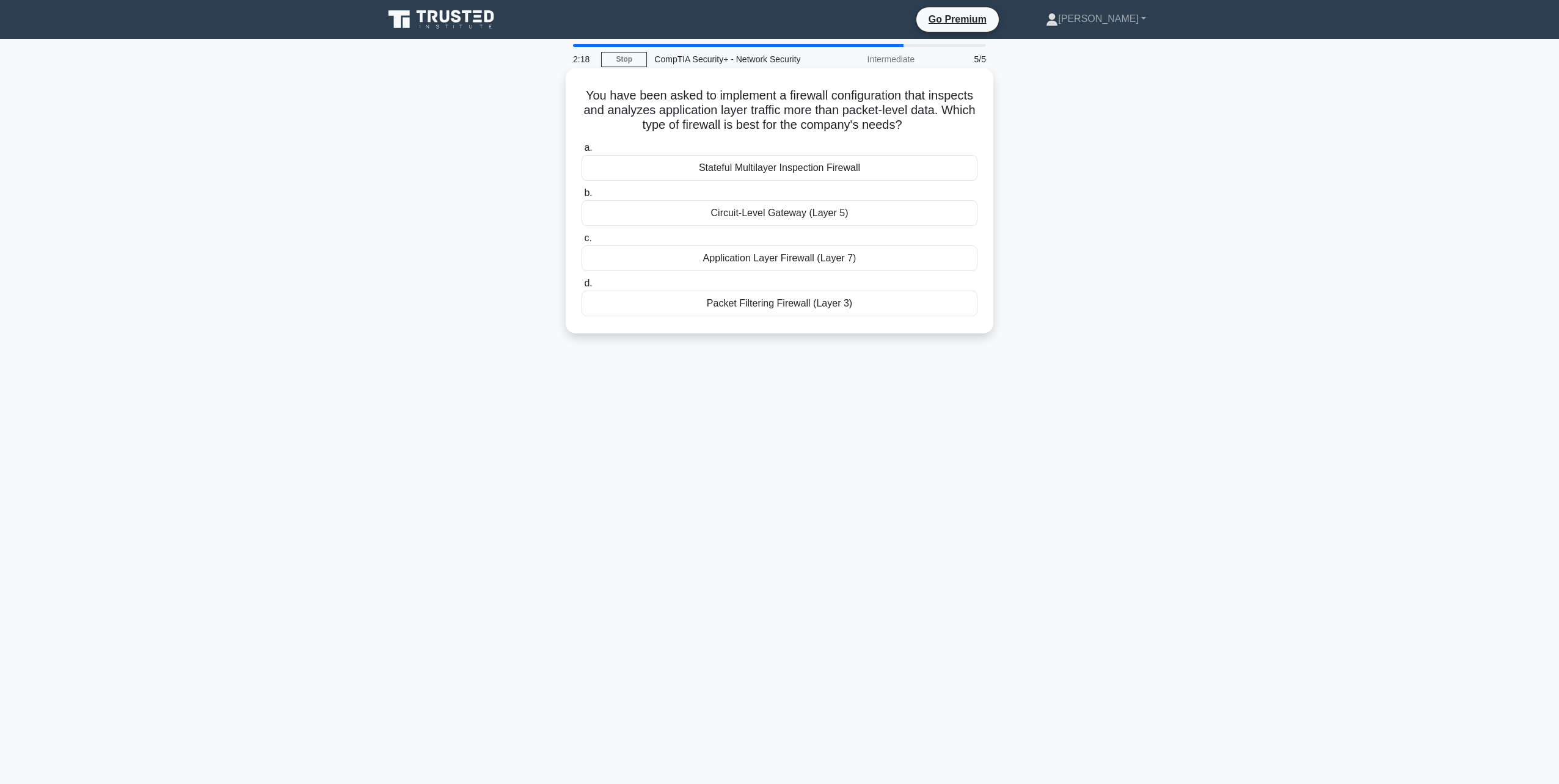
click at [796, 262] on div "Application Layer Firewall (Layer 7)" at bounding box center [780, 258] width 396 height 26
click at [582, 242] on input "c. Application Layer Firewall (Layer 7)" at bounding box center [582, 238] width 0 height 8
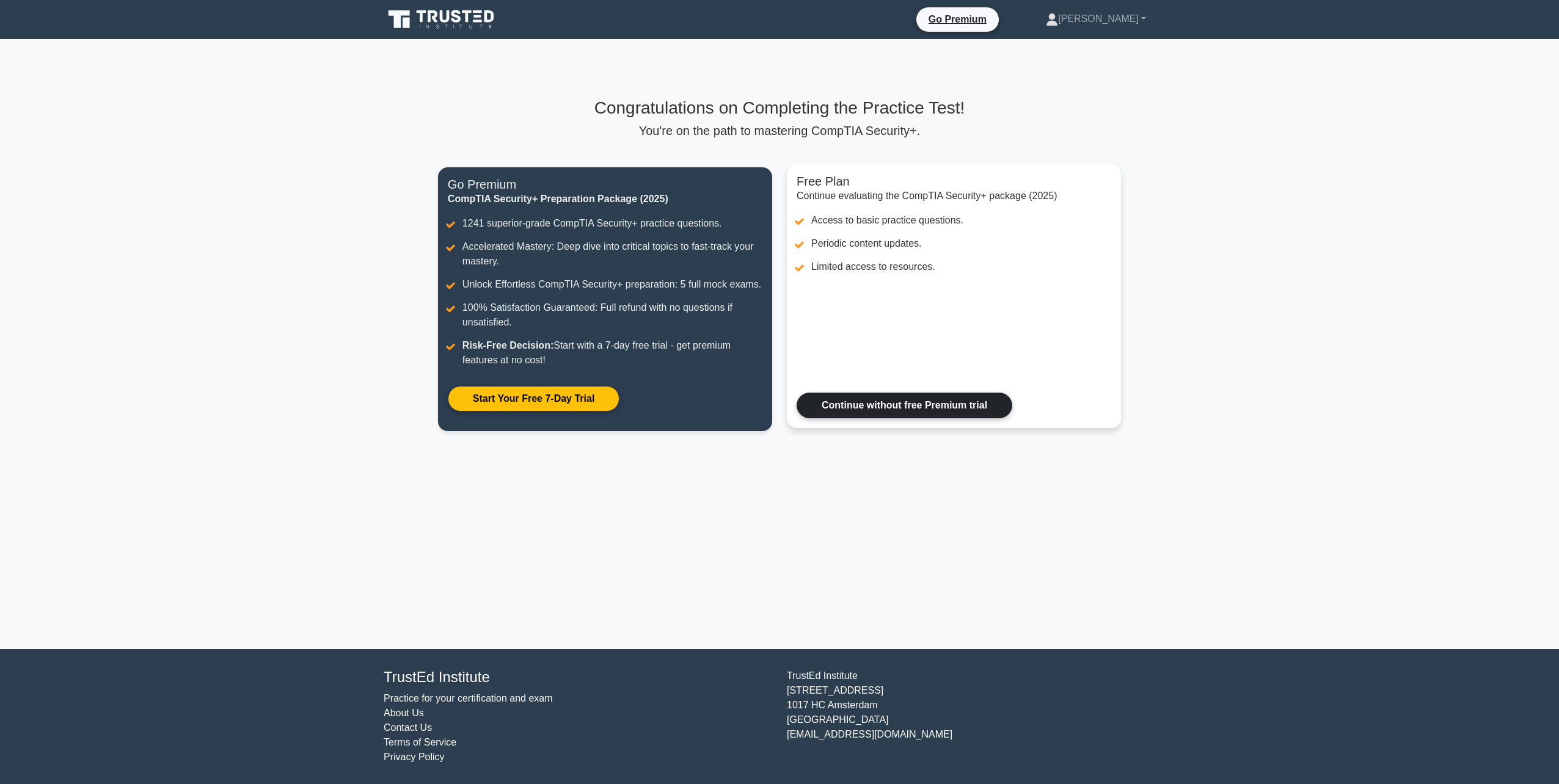
click at [862, 405] on link "Continue without free Premium trial" at bounding box center [904, 405] width 216 height 26
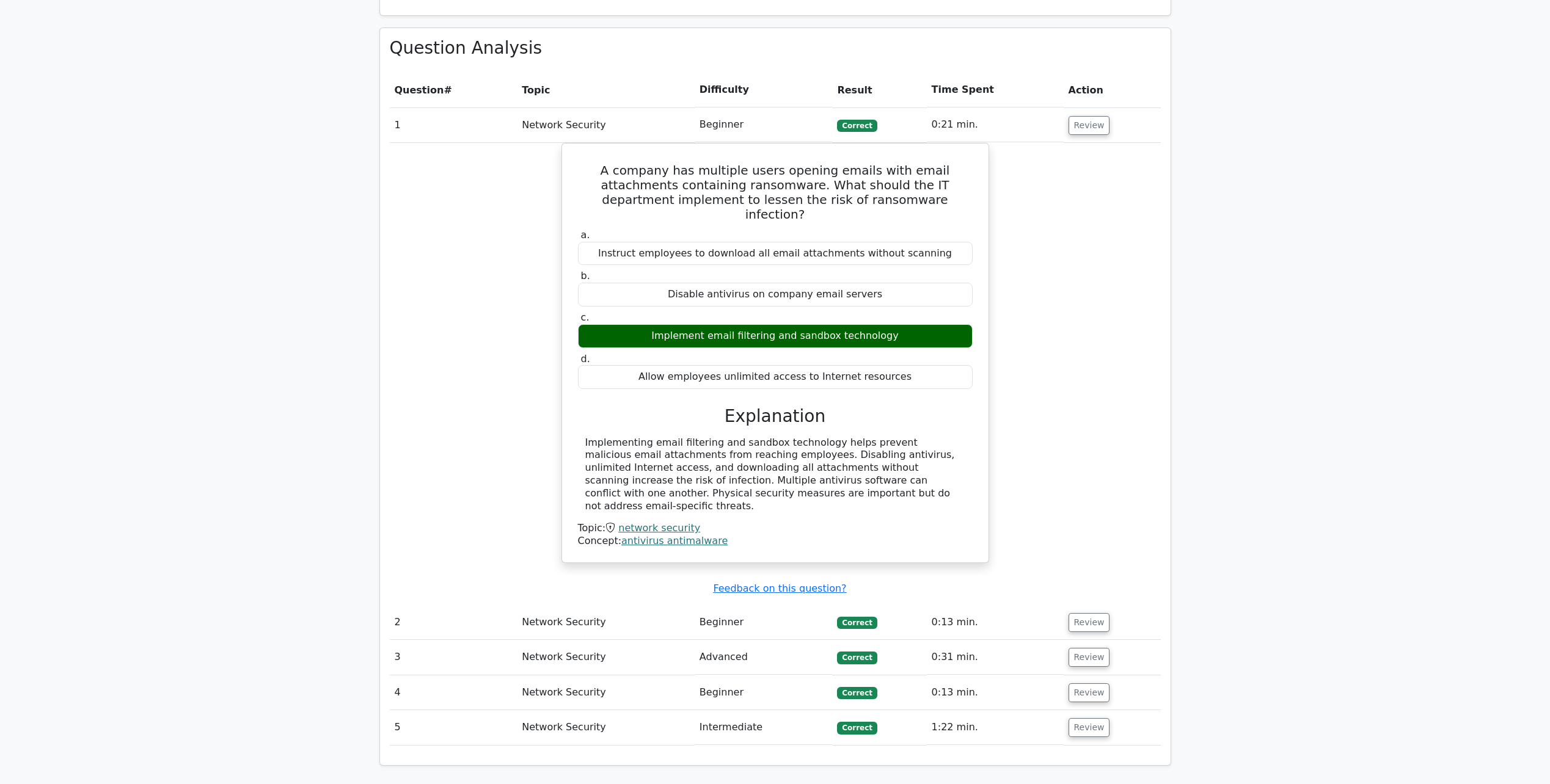
scroll to position [855, 0]
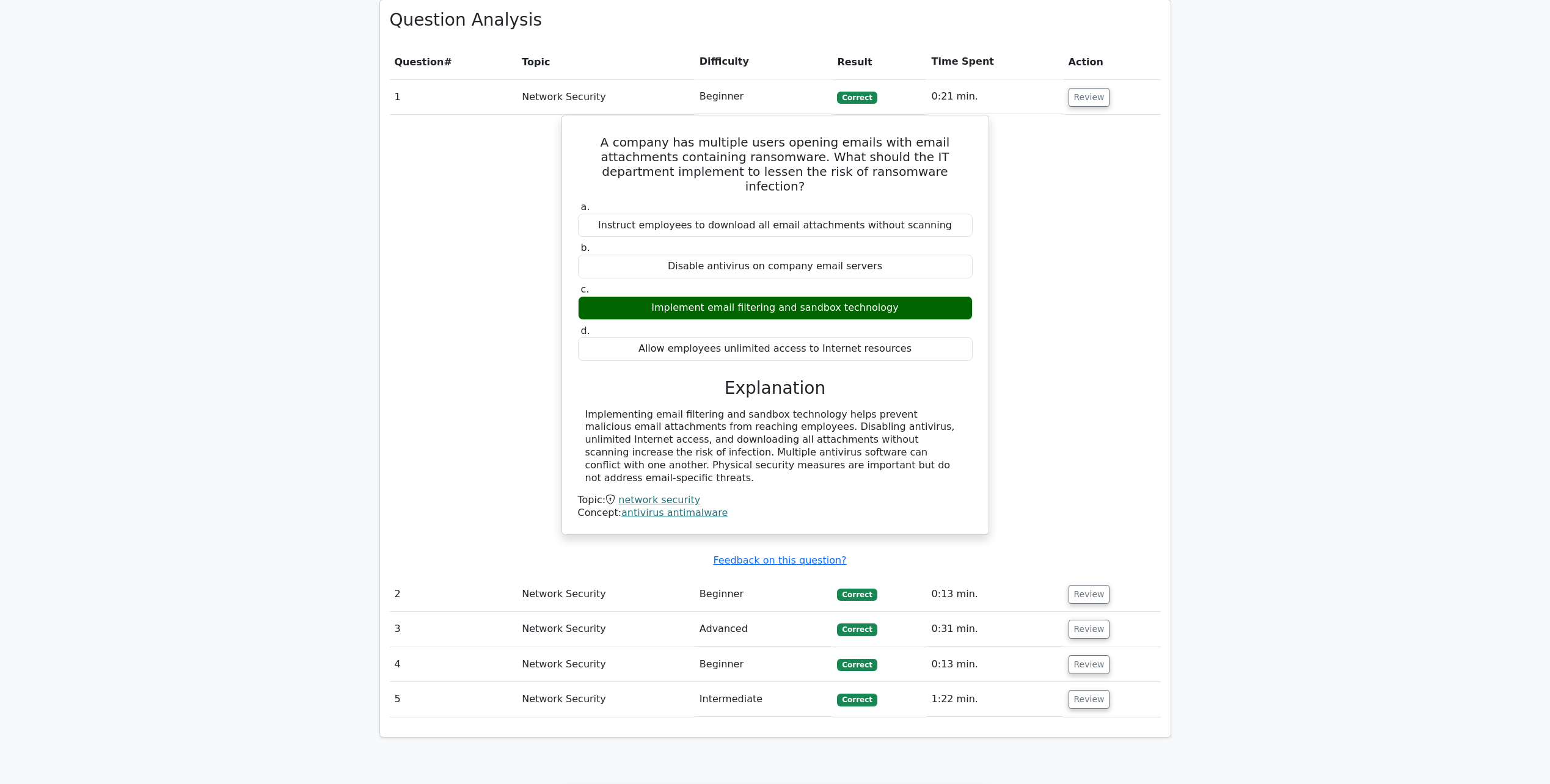
click at [765, 577] on td "Beginner" at bounding box center [763, 594] width 138 height 35
click at [779, 577] on td "Beginner" at bounding box center [763, 594] width 138 height 35
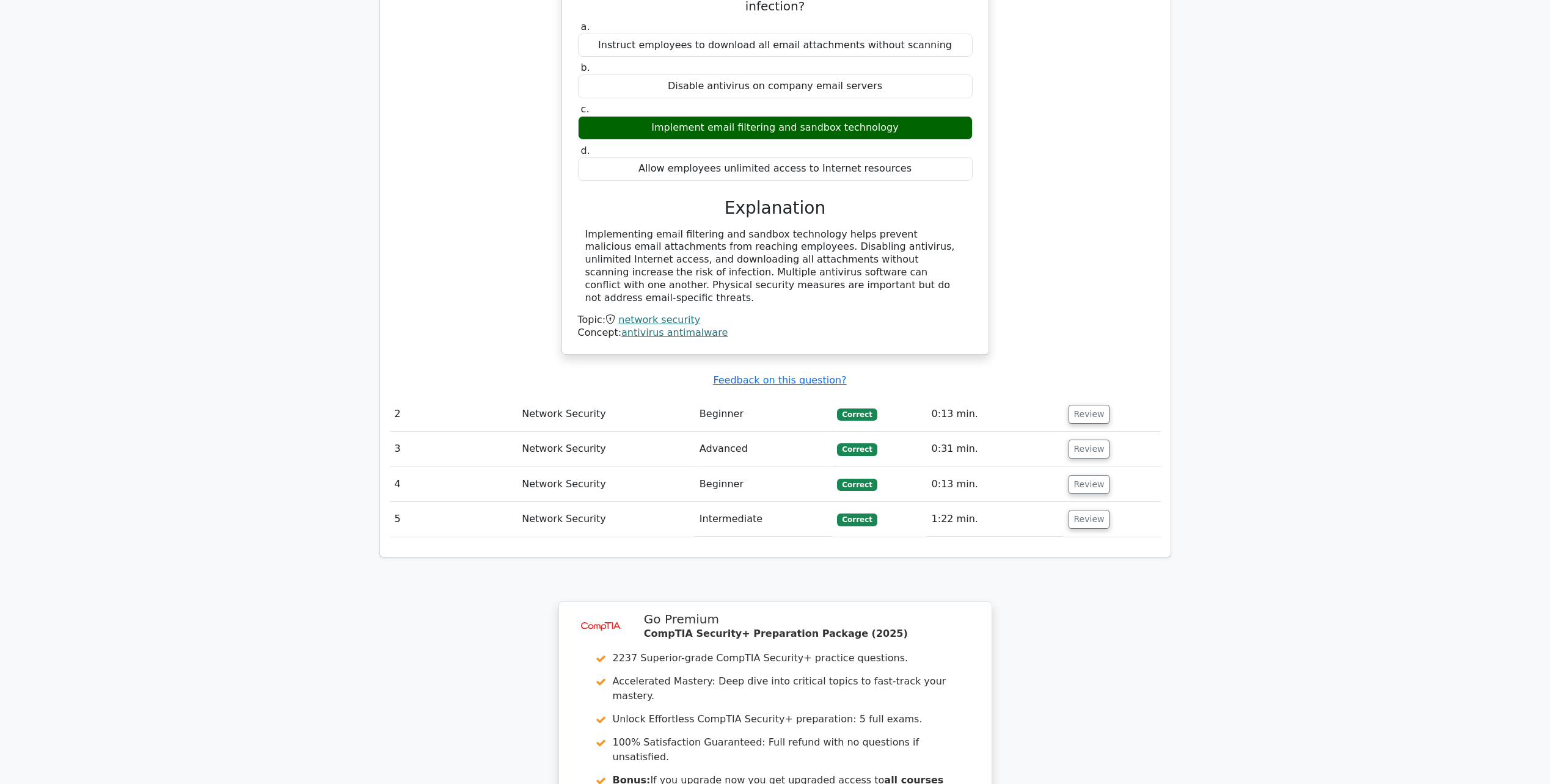
scroll to position [1286, 0]
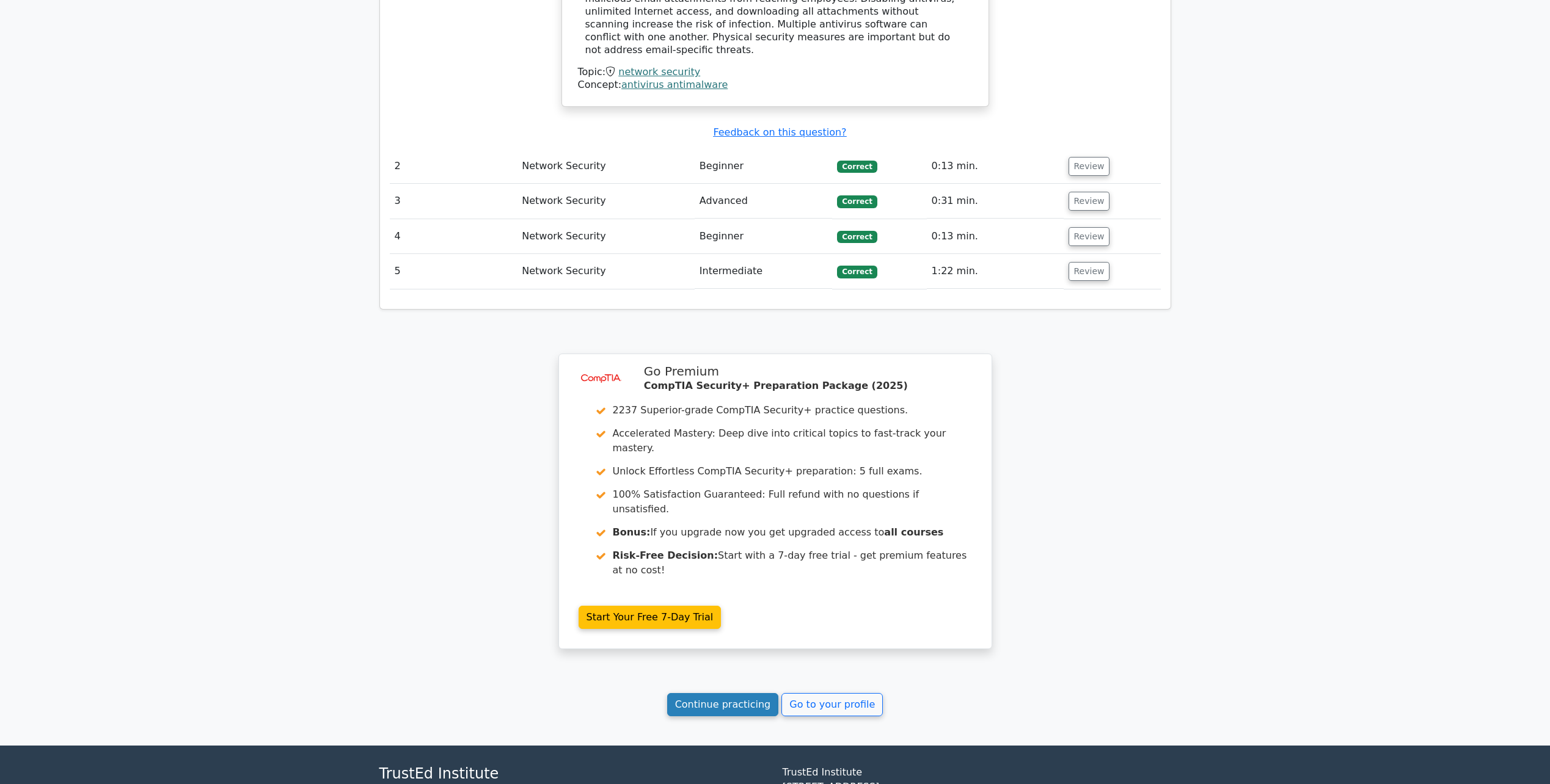
click at [743, 693] on link "Continue practicing" at bounding box center [723, 704] width 111 height 23
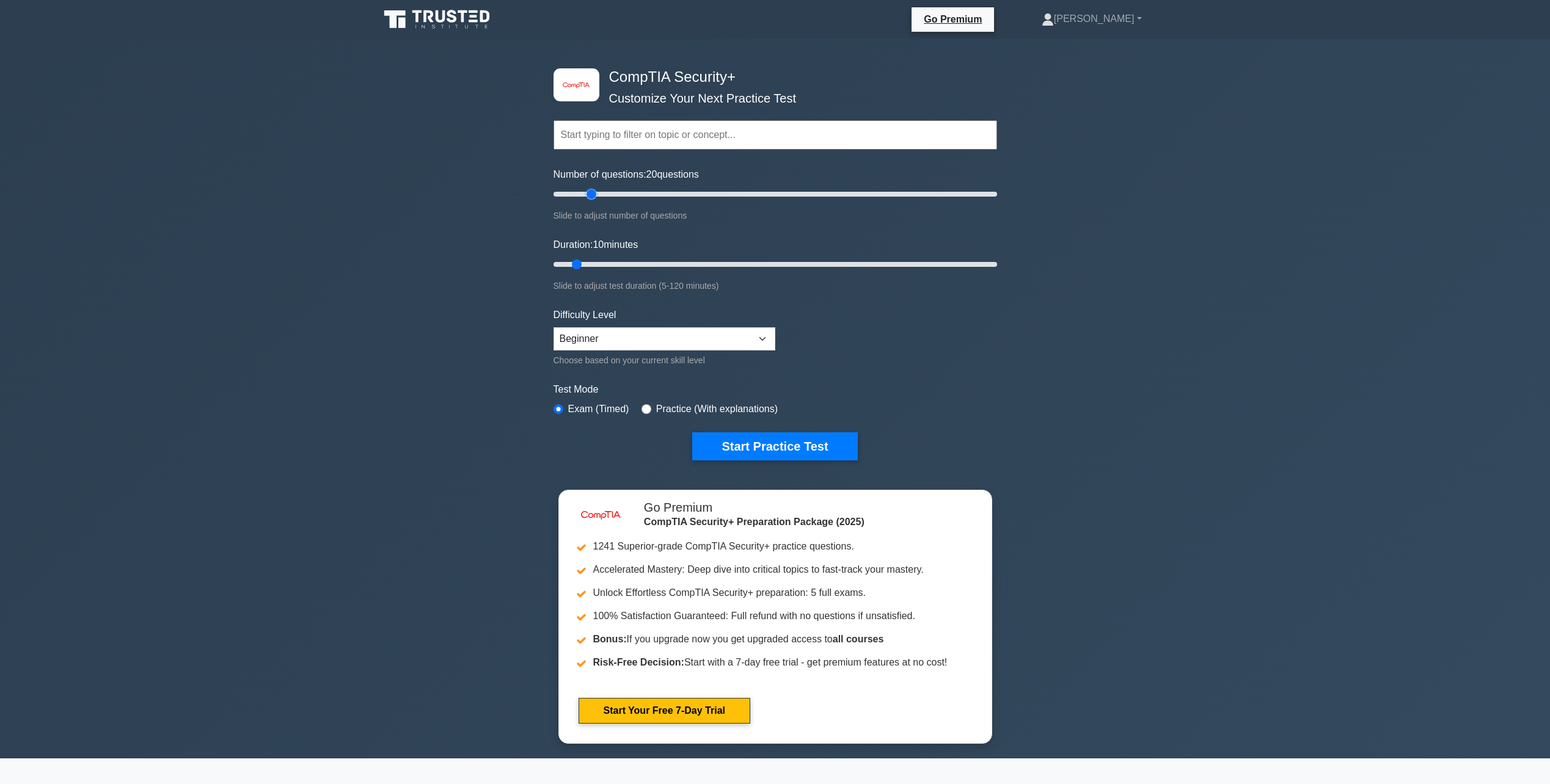
drag, startPoint x: 570, startPoint y: 194, endPoint x: 588, endPoint y: 194, distance: 18.0
type input "20"
click at [588, 194] on input "Number of questions: 20 questions" at bounding box center [775, 194] width 443 height 15
click at [640, 337] on select "Beginner Intermediate Expert" at bounding box center [664, 338] width 222 height 23
click at [666, 288] on div "Slide to adjust test duration (5-120 minutes)" at bounding box center [775, 286] width 443 height 15
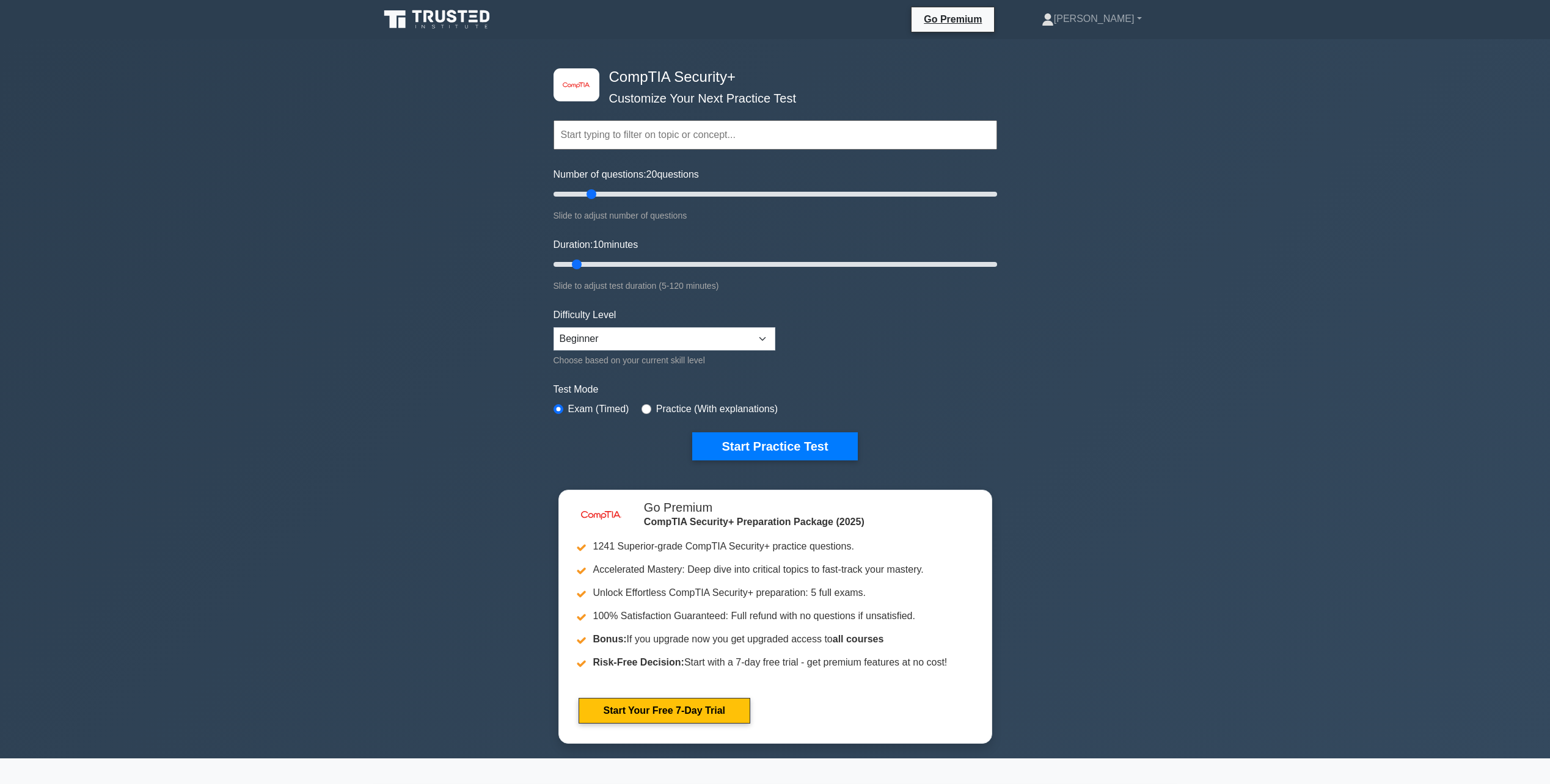
click at [666, 400] on div "Test Mode Exam (Timed) Practice (With explanations)" at bounding box center [775, 400] width 443 height 36
click at [668, 407] on label "Practice (With explanations)" at bounding box center [716, 409] width 122 height 15
click at [650, 406] on div "Practice (With explanations)" at bounding box center [709, 409] width 137 height 15
click at [642, 407] on input "radio" at bounding box center [646, 409] width 10 height 10
radio input "true"
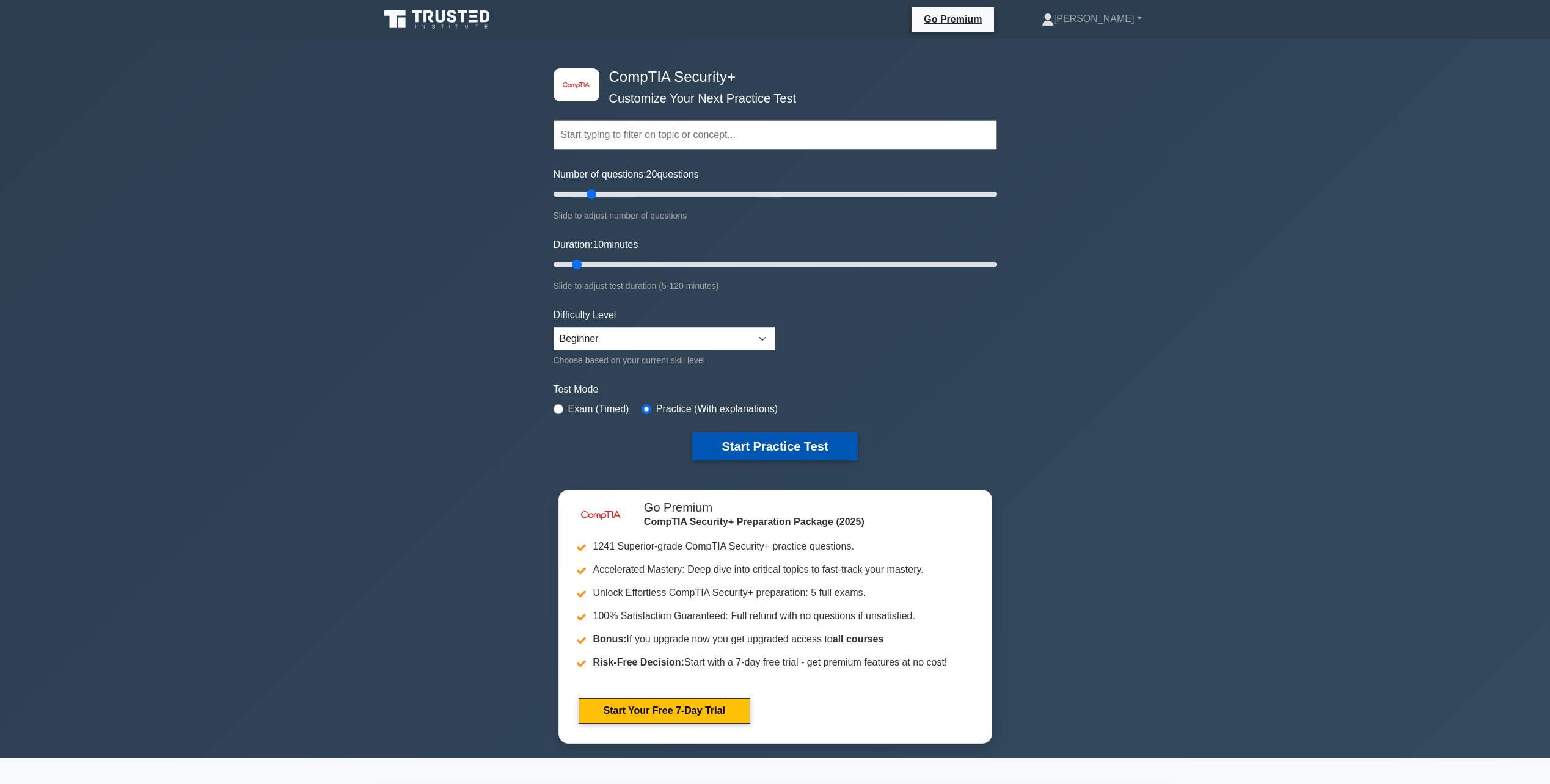
click at [767, 436] on button "Start Practice Test" at bounding box center [775, 446] width 165 height 28
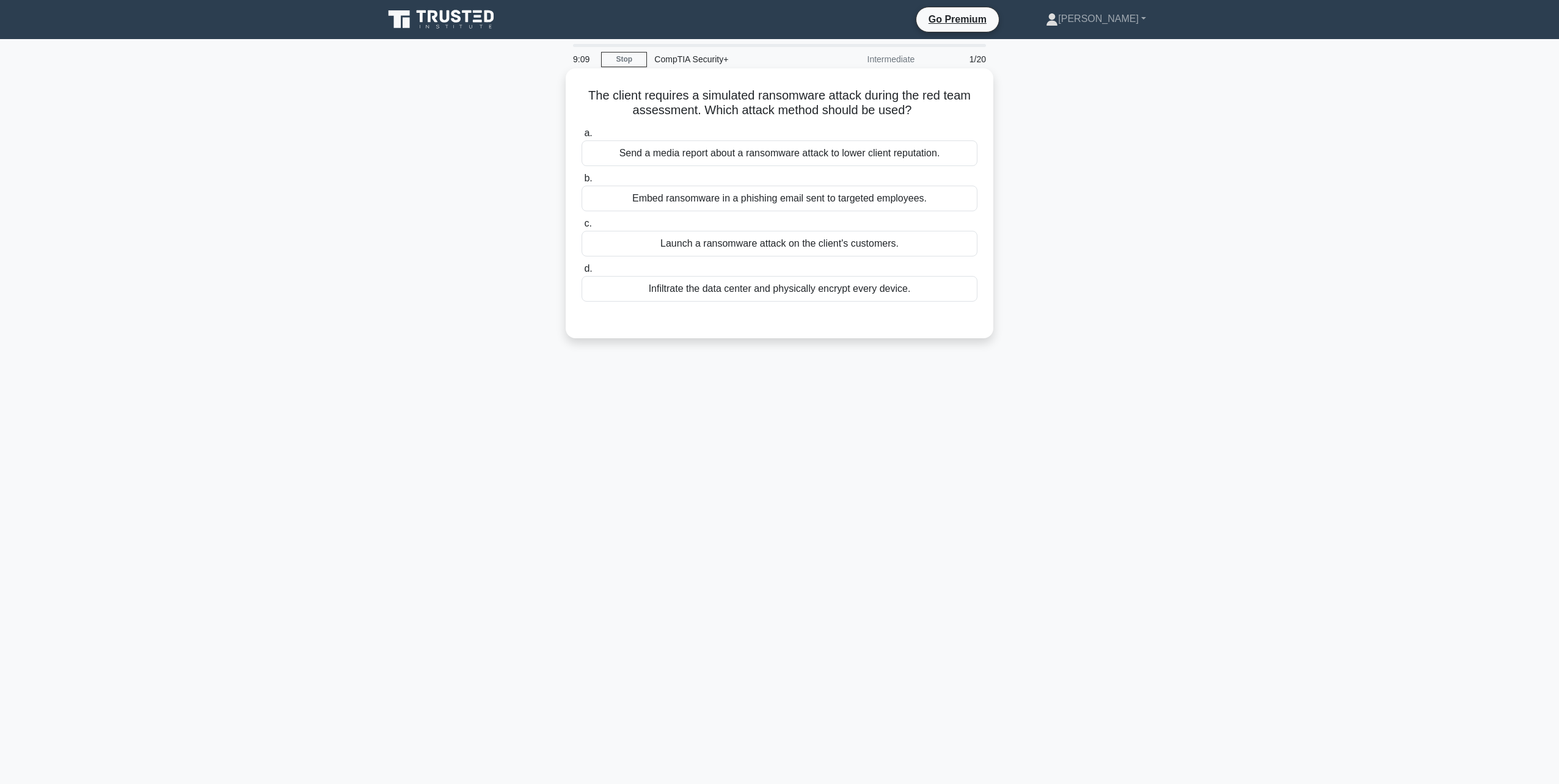
click at [790, 195] on div "Embed ransomware in a phishing email sent to targeted employees." at bounding box center [780, 199] width 396 height 26
click at [582, 182] on input "b. Embed ransomware in a phishing email sent to targeted employees." at bounding box center [582, 178] width 0 height 8
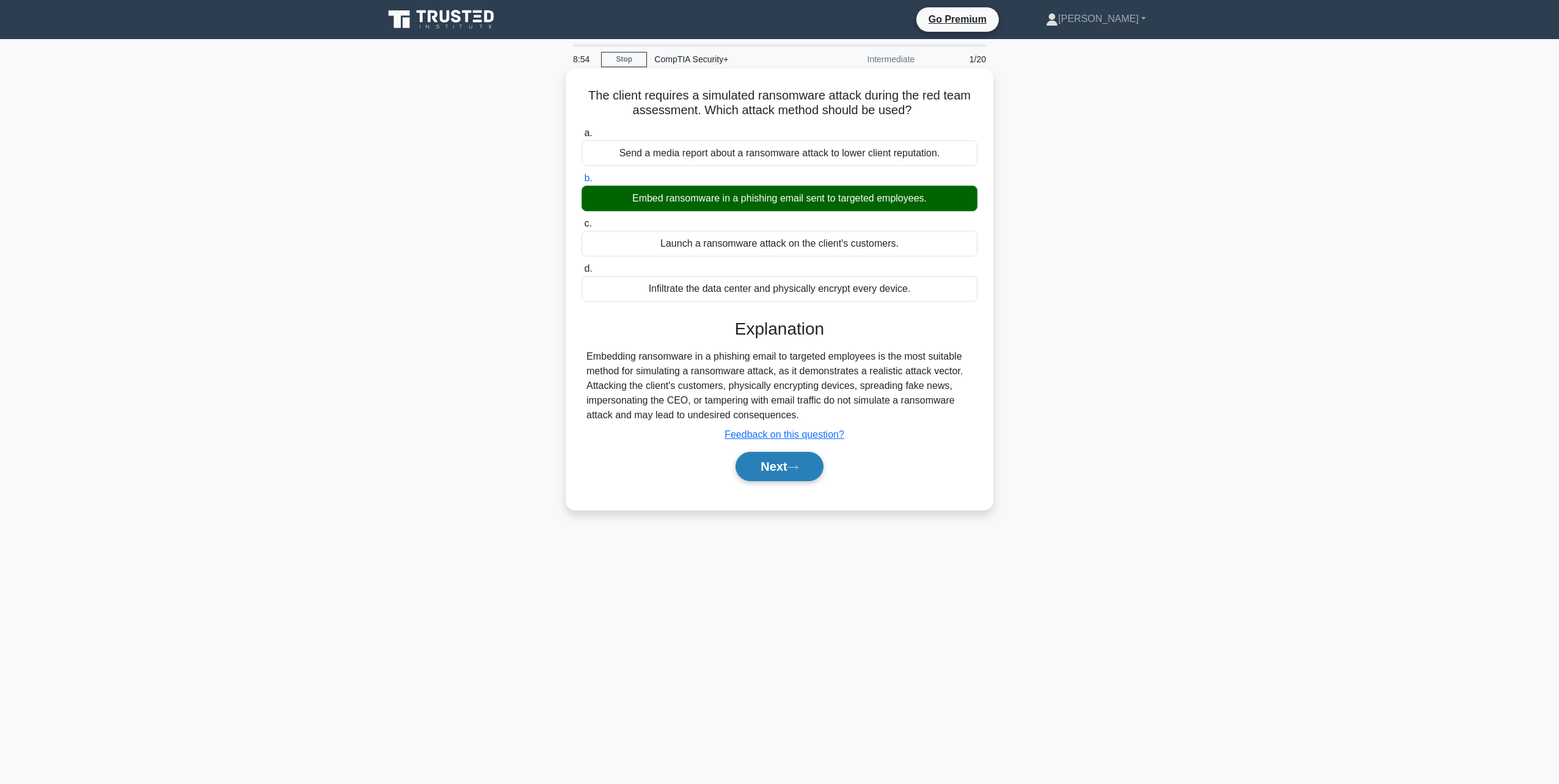
click at [770, 455] on button "Next" at bounding box center [780, 467] width 87 height 29
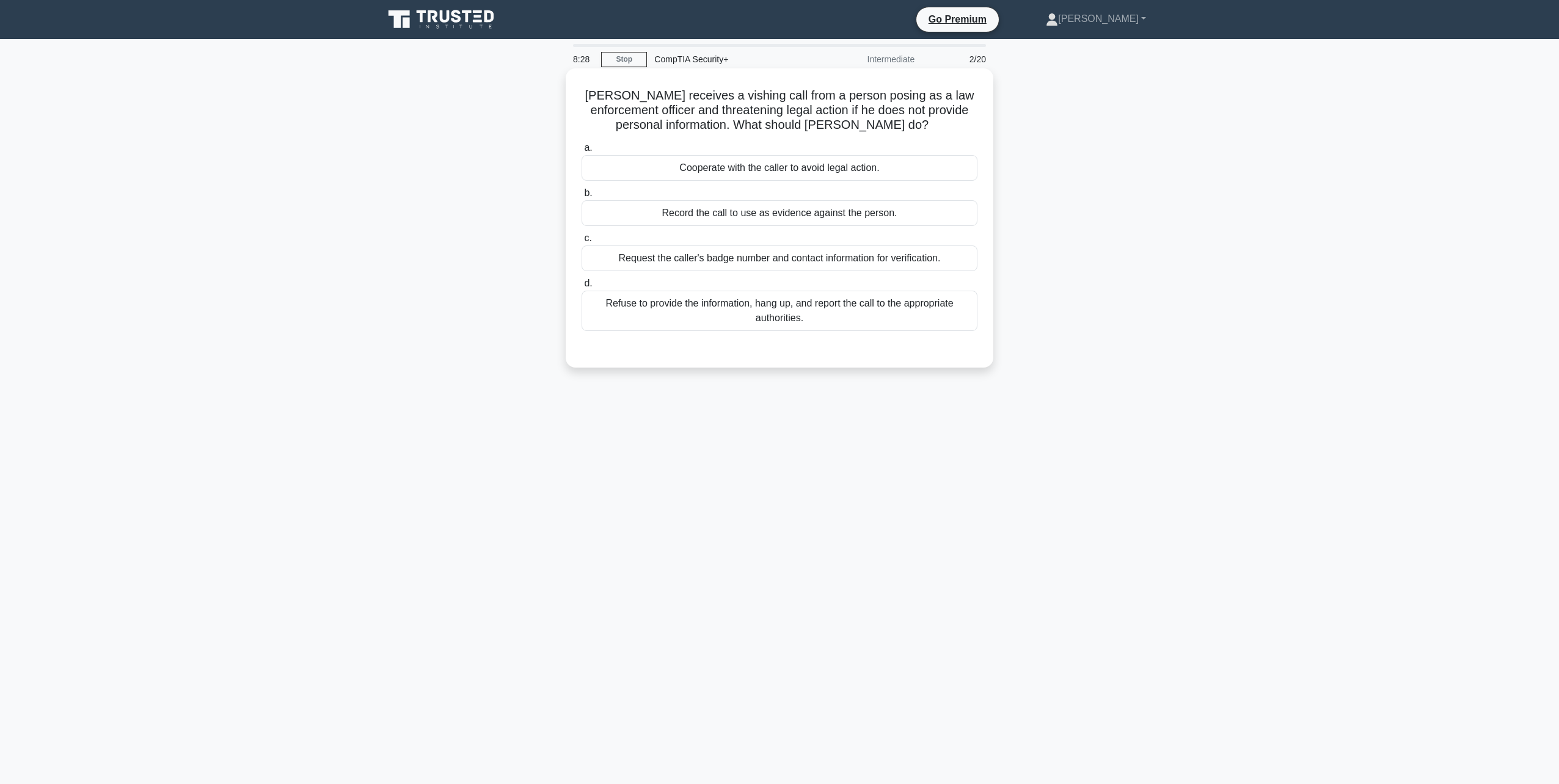
click at [730, 299] on div "Refuse to provide the information, hang up, and report the call to the appropri…" at bounding box center [780, 311] width 396 height 40
click at [582, 287] on input "d. Refuse to provide the information, hang up, and report the call to the appro…" at bounding box center [582, 283] width 0 height 8
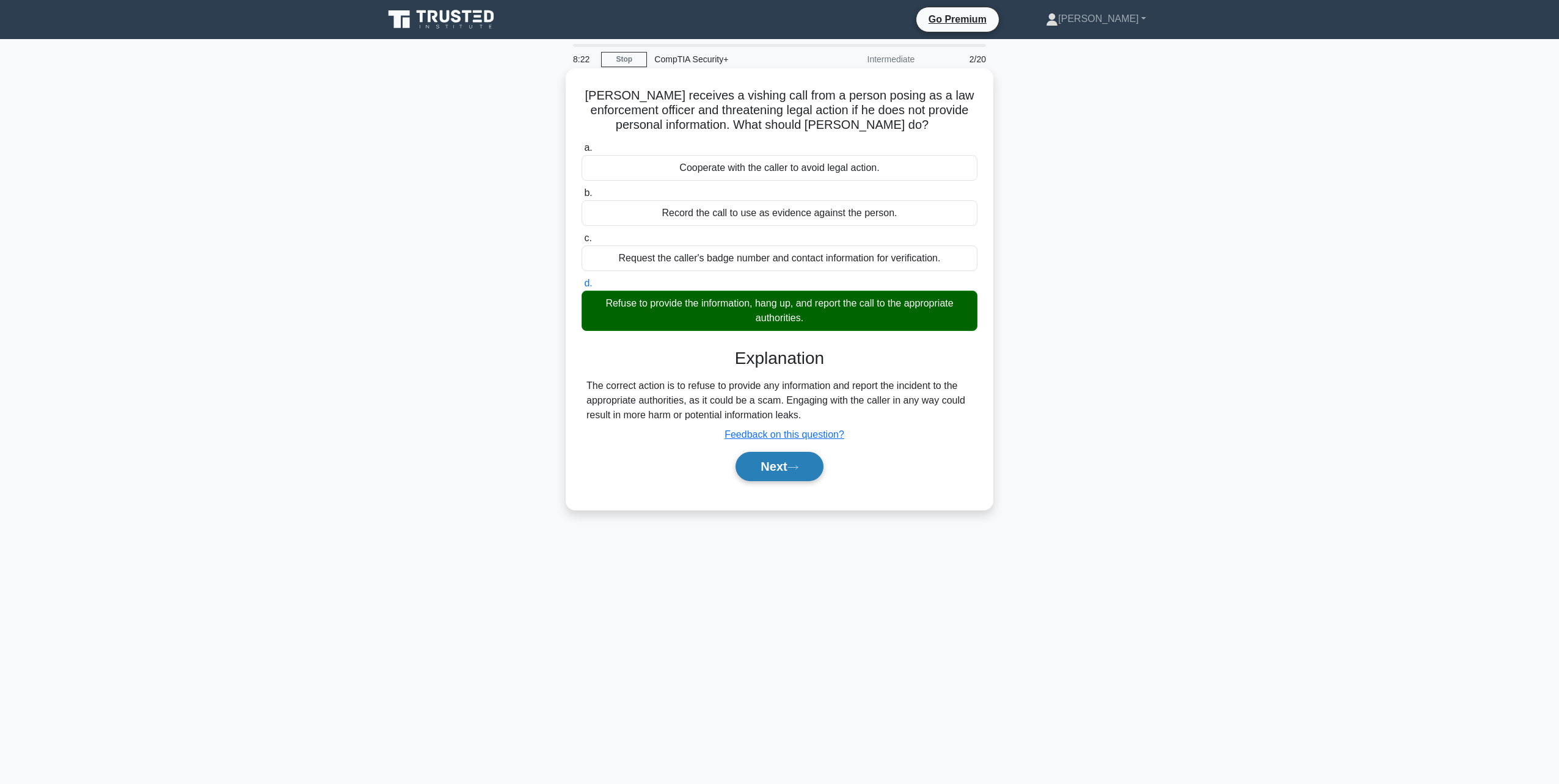
click at [778, 474] on button "Next" at bounding box center [780, 467] width 87 height 29
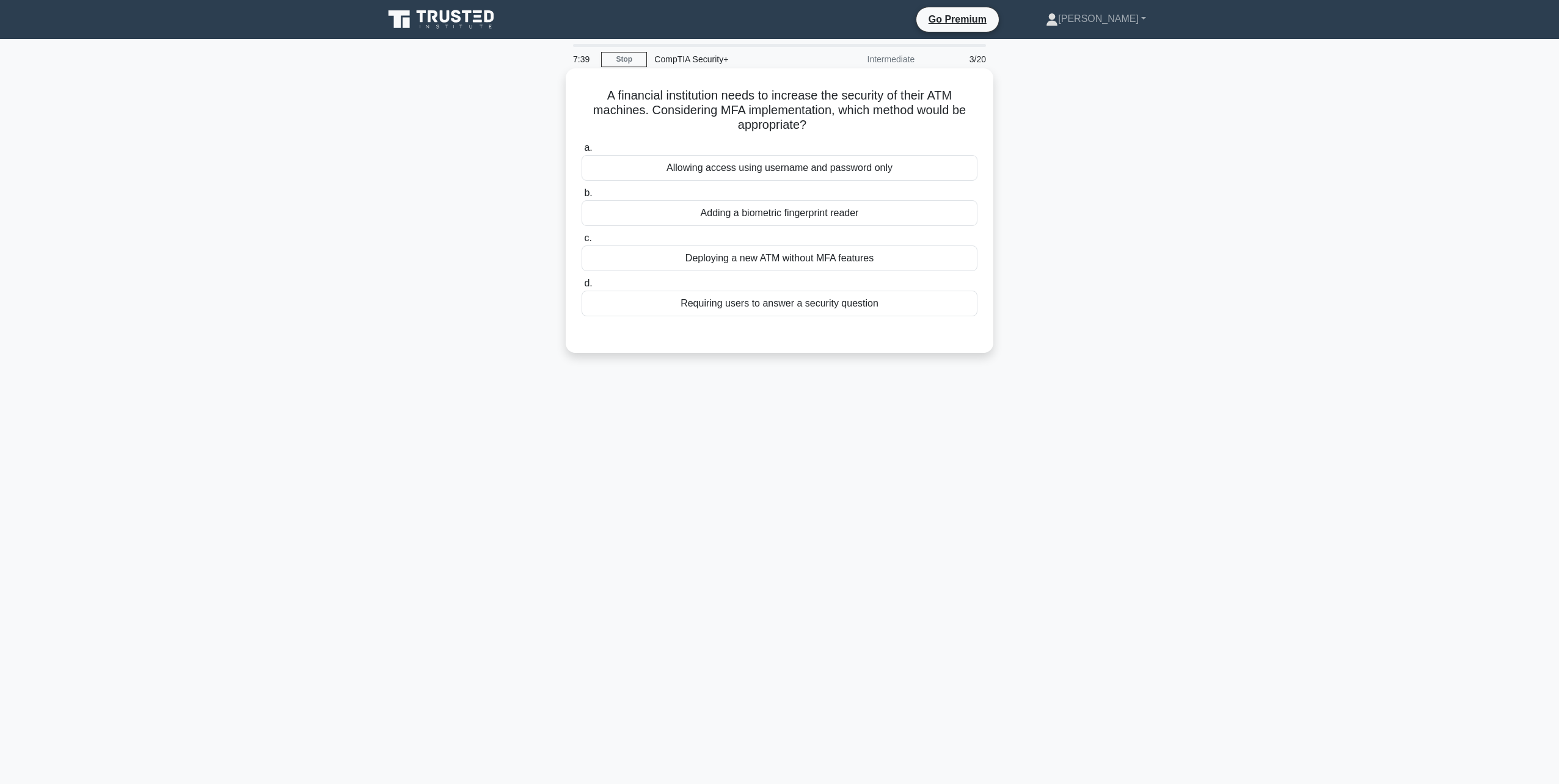
click at [774, 308] on div "Requiring users to answer a security question" at bounding box center [780, 304] width 396 height 26
click at [582, 287] on input "d. Requiring users to answer a security question" at bounding box center [582, 283] width 0 height 8
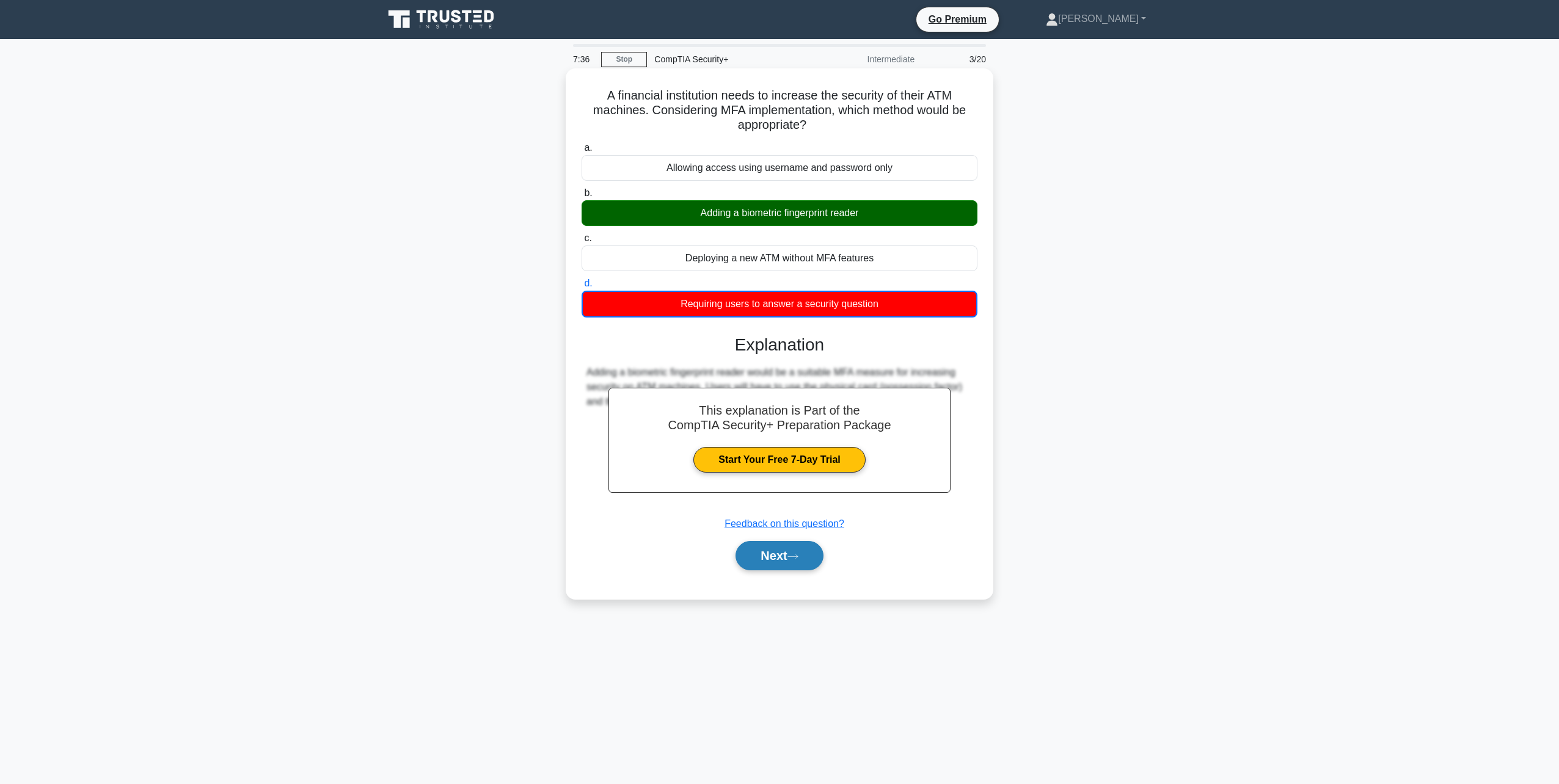
click at [794, 556] on icon at bounding box center [793, 556] width 11 height 6
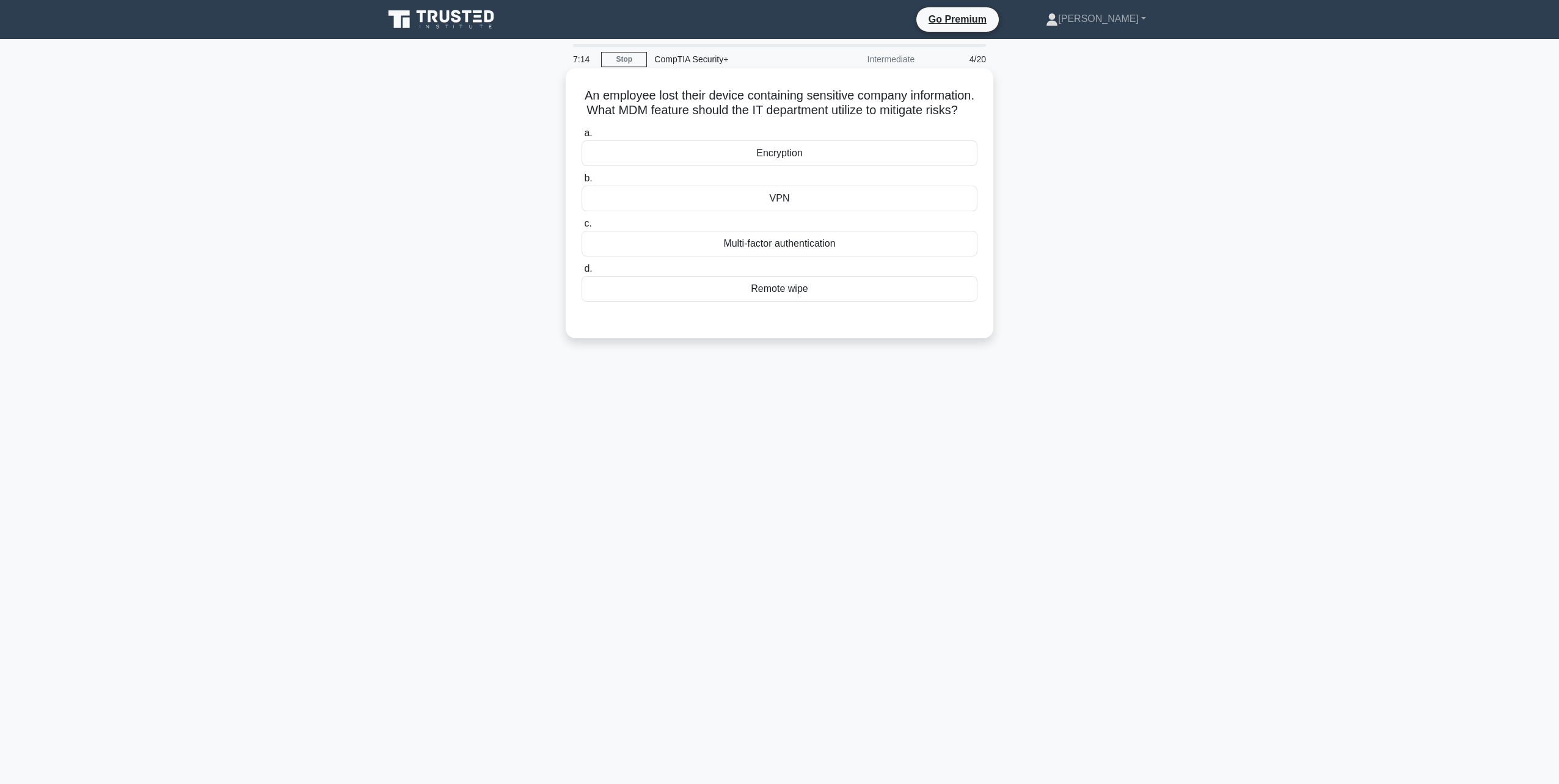
click at [853, 302] on div "Remote wipe" at bounding box center [780, 289] width 396 height 26
click at [582, 273] on input "d. Remote wipe" at bounding box center [582, 269] width 0 height 8
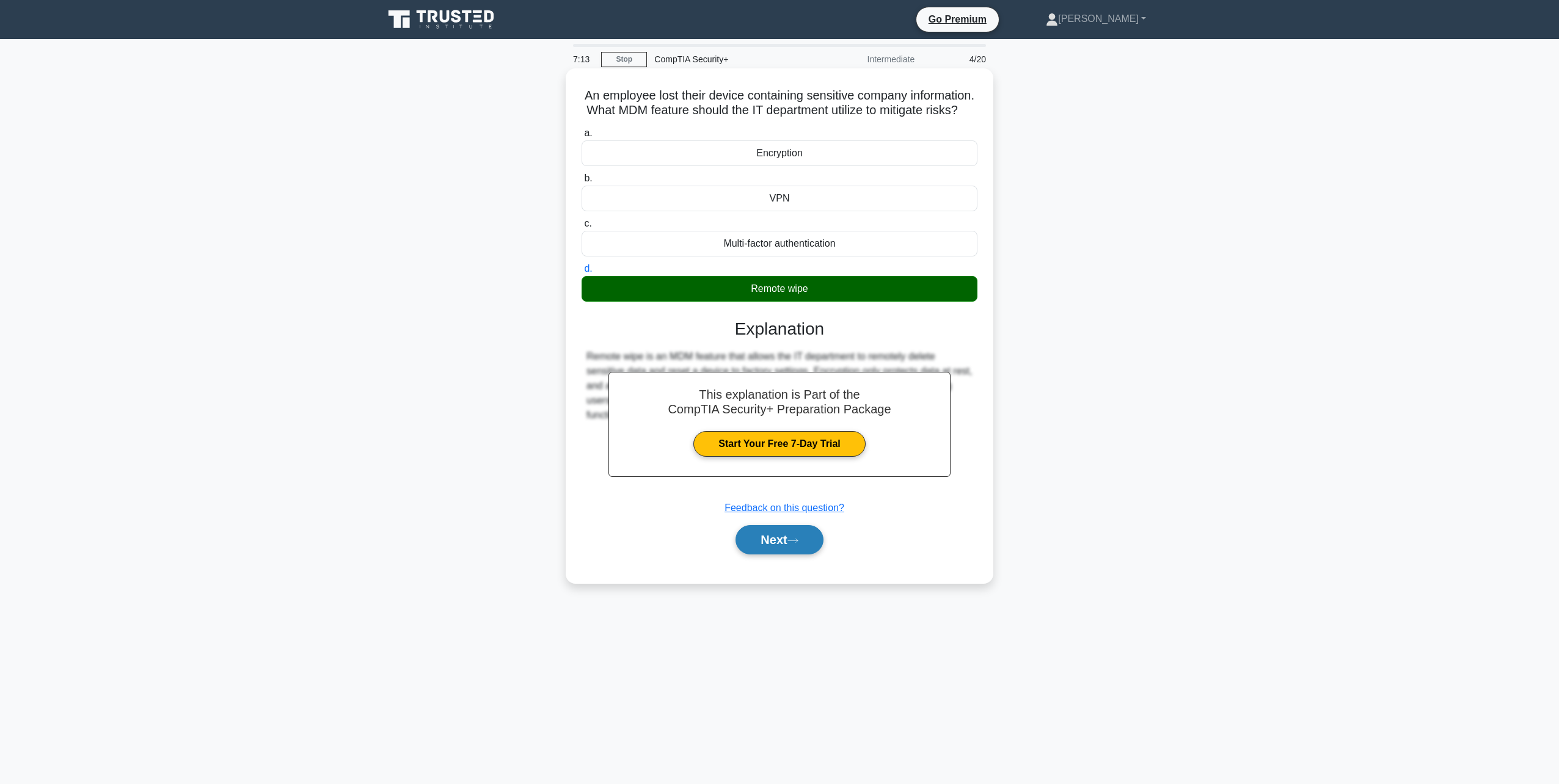
click at [789, 553] on button "Next" at bounding box center [780, 539] width 87 height 29
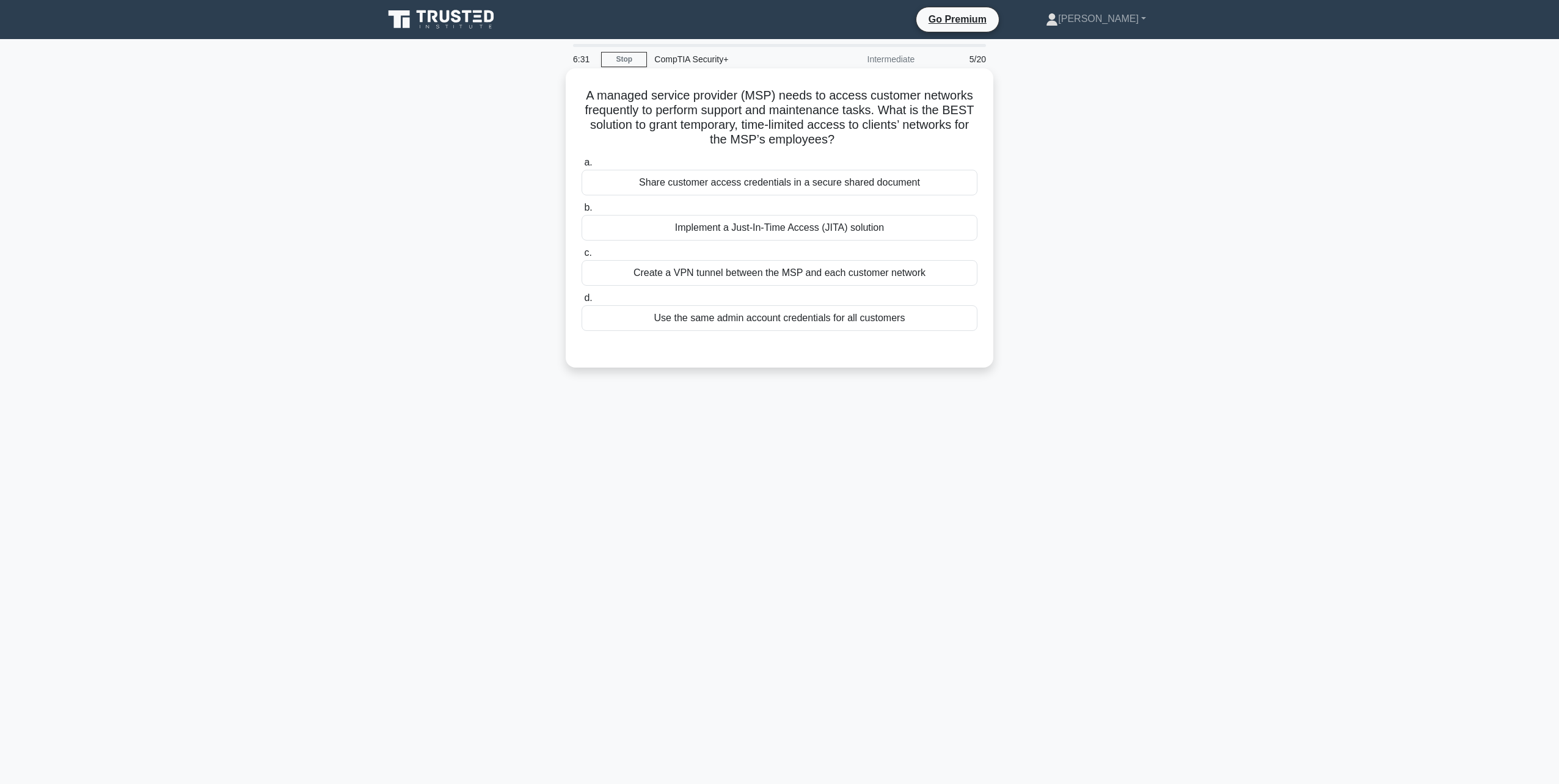
click at [756, 276] on div "Create a VPN tunnel between the MSP and each customer network" at bounding box center [780, 273] width 396 height 26
click at [582, 257] on input "c. Create a VPN tunnel between the MSP and each customer network" at bounding box center [582, 254] width 0 height 8
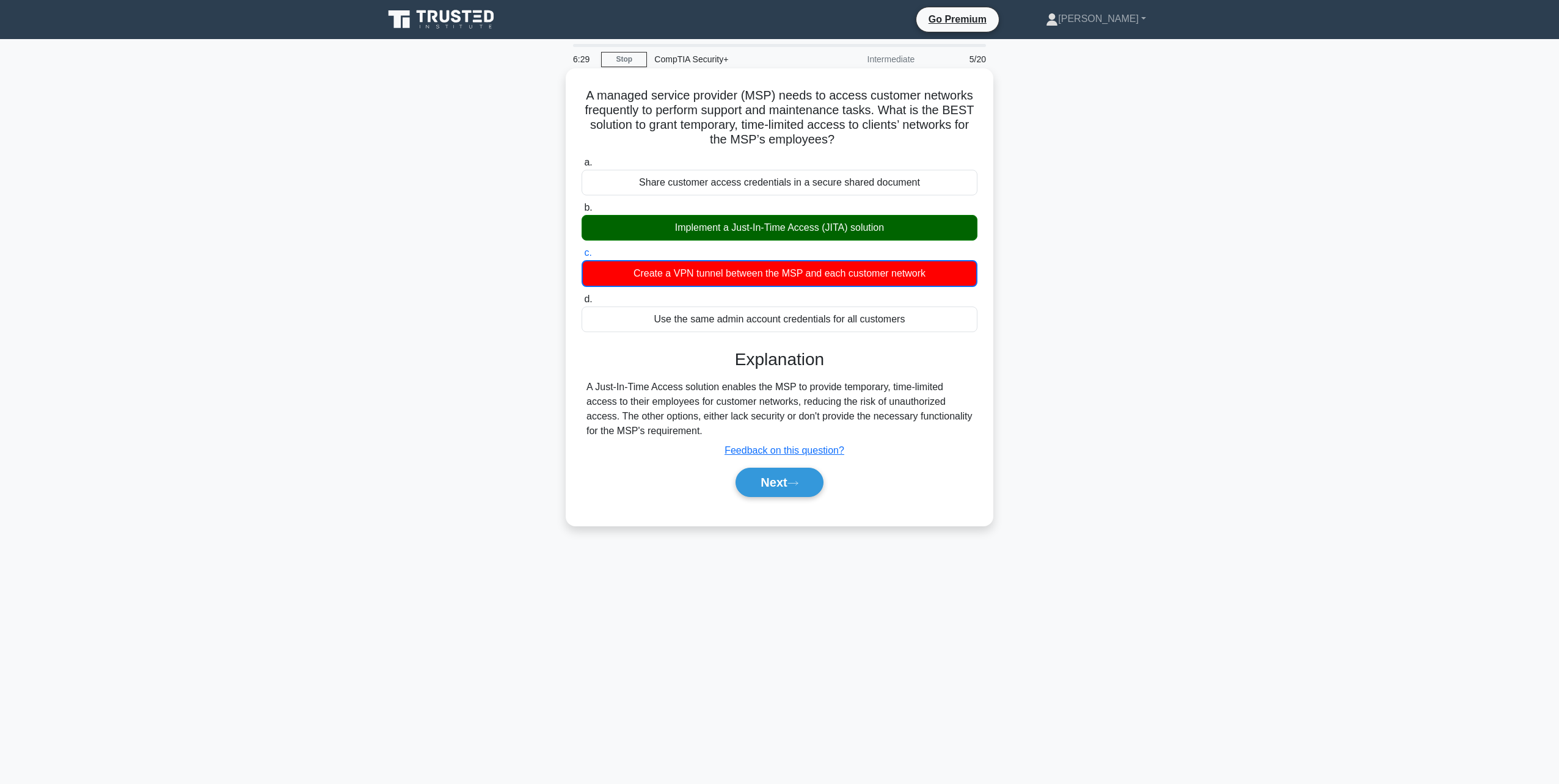
click at [758, 229] on div "Implement a Just-In-Time Access (JITA) solution" at bounding box center [780, 228] width 396 height 26
click at [582, 212] on input "b. Implement a Just-In-Time Access (JITA) solution" at bounding box center [582, 208] width 0 height 8
click at [784, 483] on button "Next" at bounding box center [780, 481] width 87 height 29
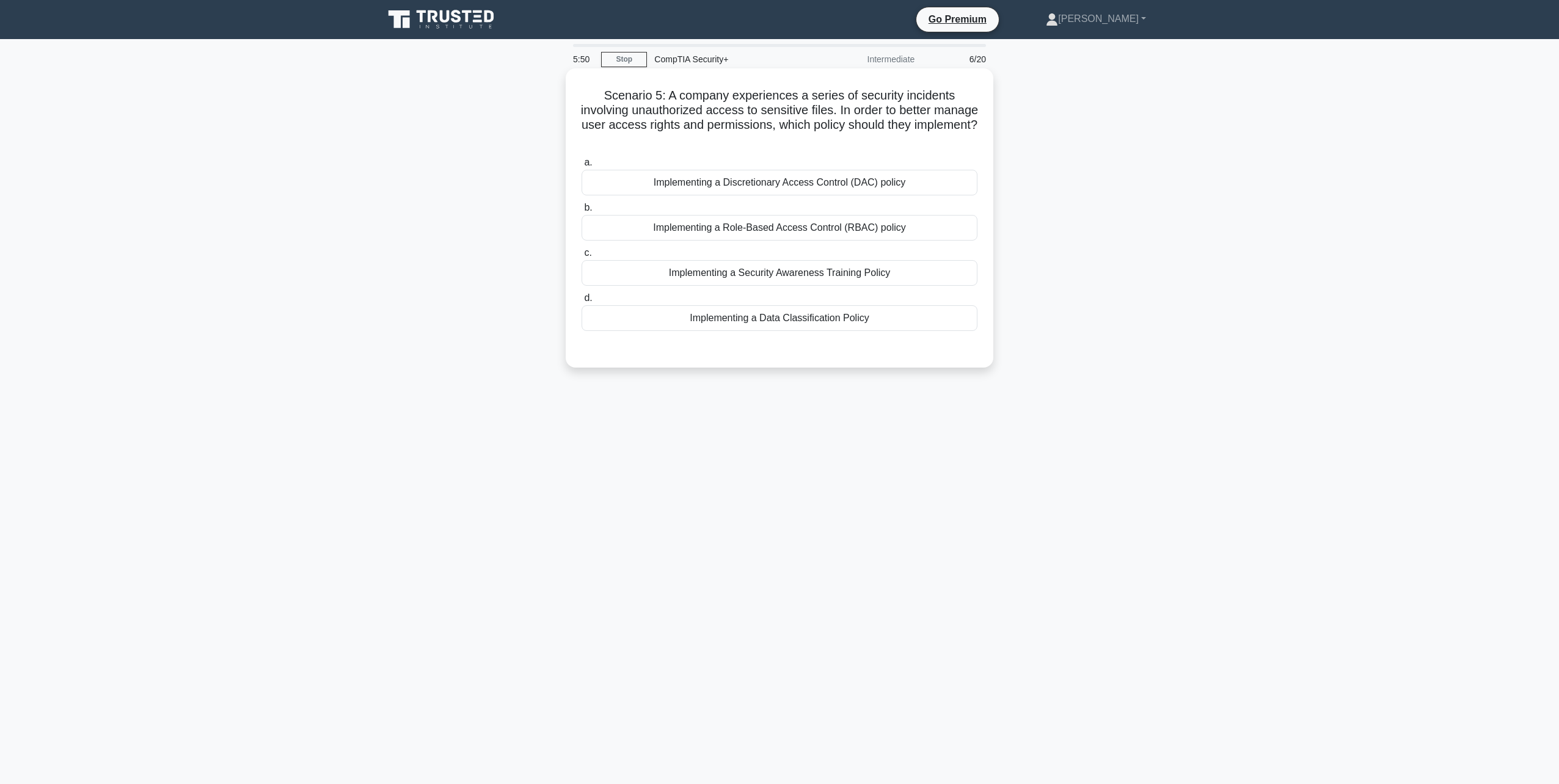
click at [770, 325] on div "Implementing a Data Classification Policy" at bounding box center [780, 318] width 396 height 26
click at [582, 302] on input "d. Implementing a Data Classification Policy" at bounding box center [582, 299] width 0 height 8
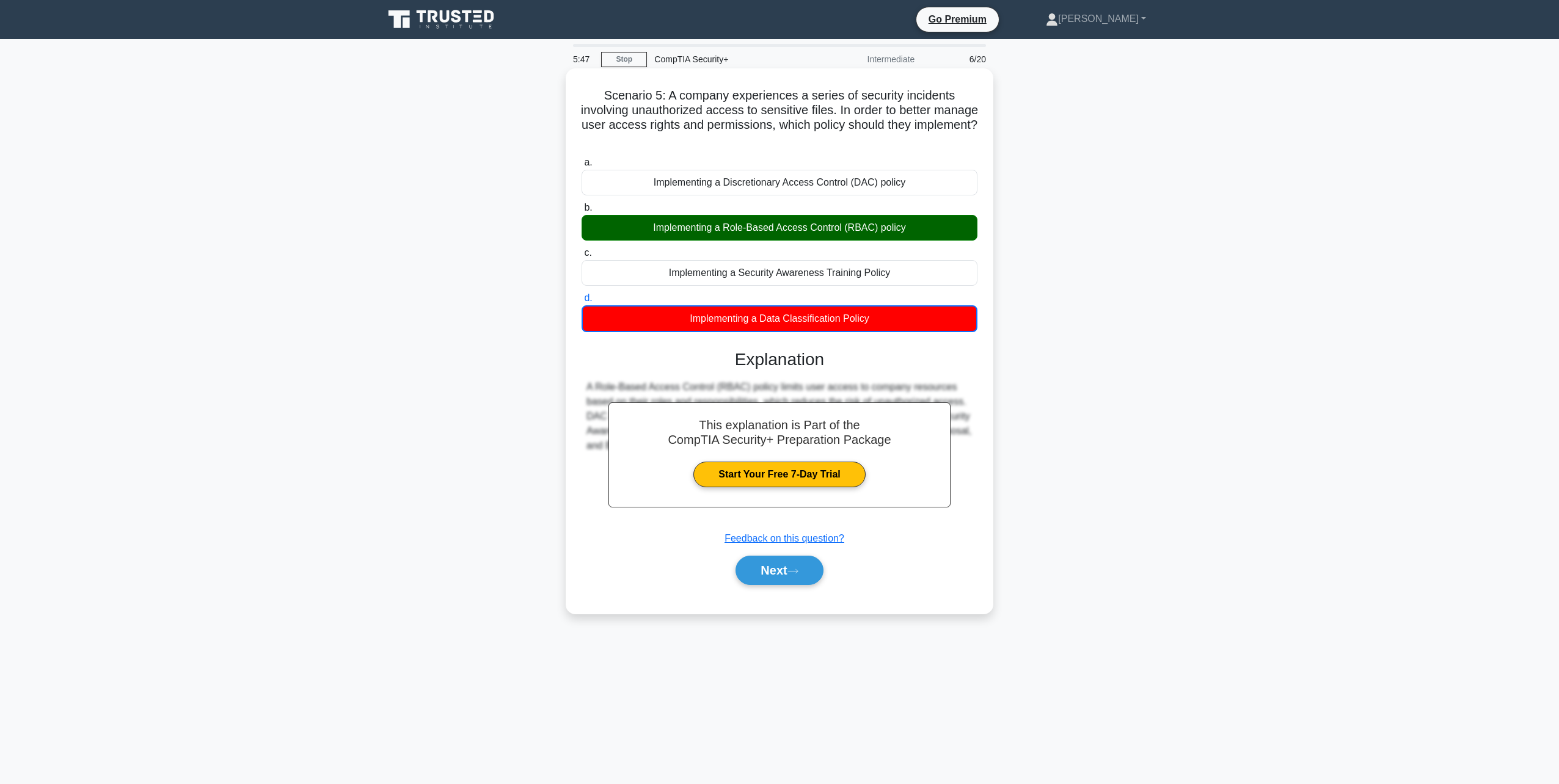
click at [796, 230] on div "Implementing a Role-Based Access Control (RBAC) policy" at bounding box center [780, 228] width 396 height 26
click at [582, 212] on input "b. Implementing a Role-Based Access Control (RBAC) policy" at bounding box center [582, 208] width 0 height 8
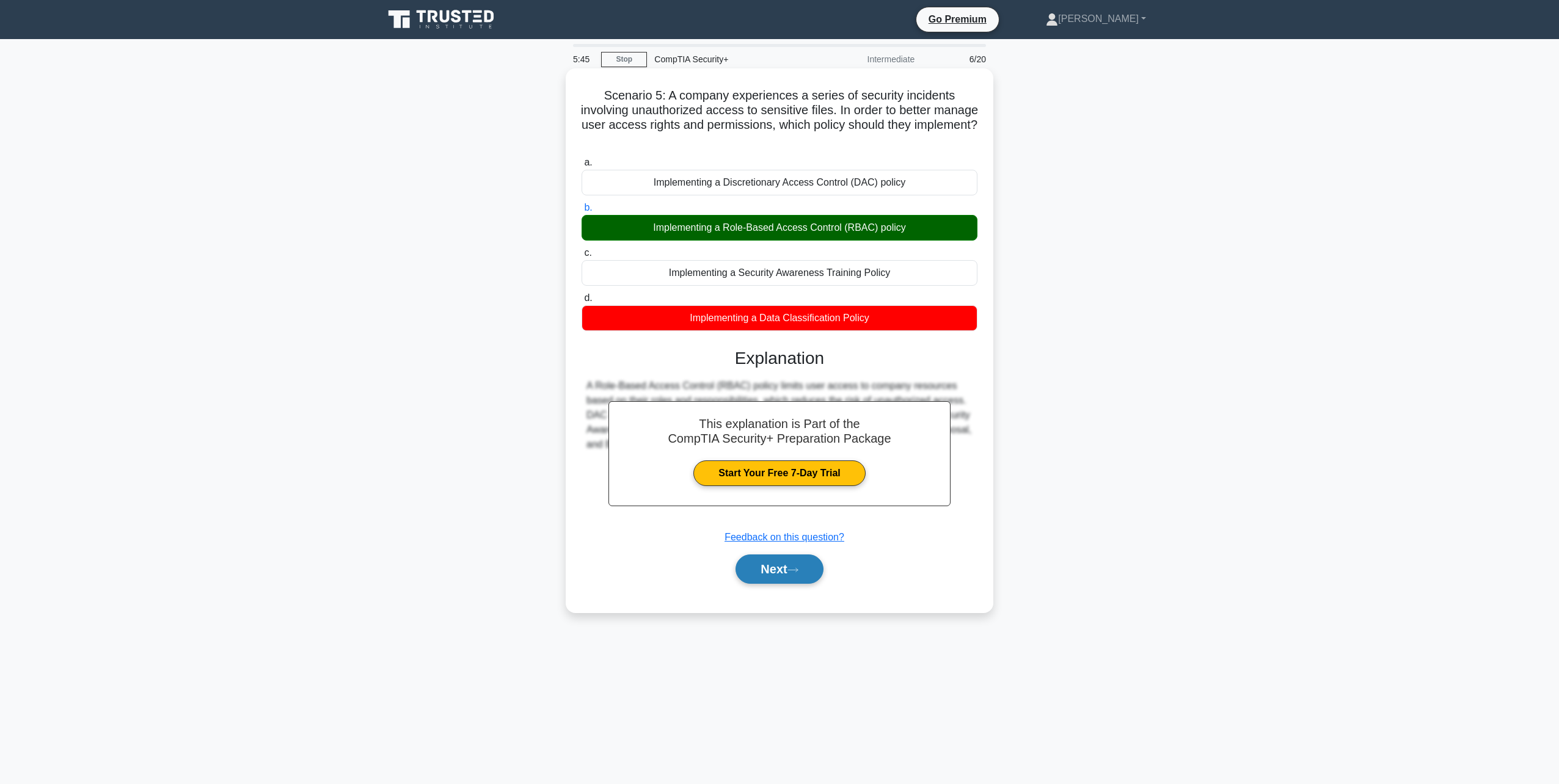
click at [788, 569] on button "Next" at bounding box center [780, 569] width 87 height 29
